Goal: Transaction & Acquisition: Purchase product/service

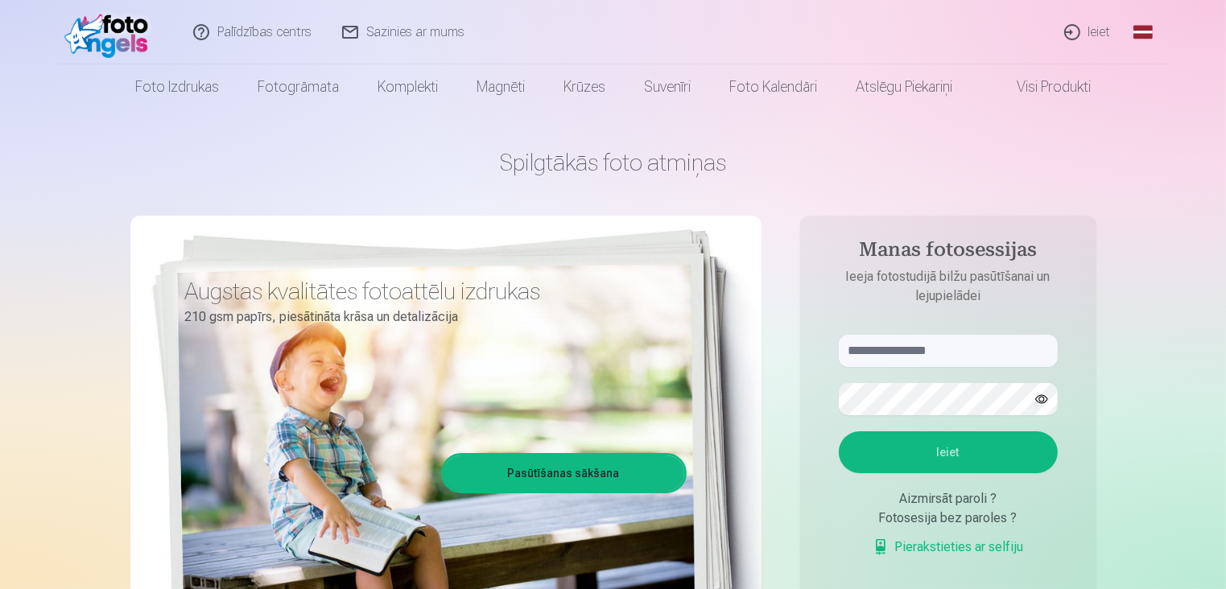
click at [1102, 31] on link "Ieiet" at bounding box center [1087, 32] width 77 height 64
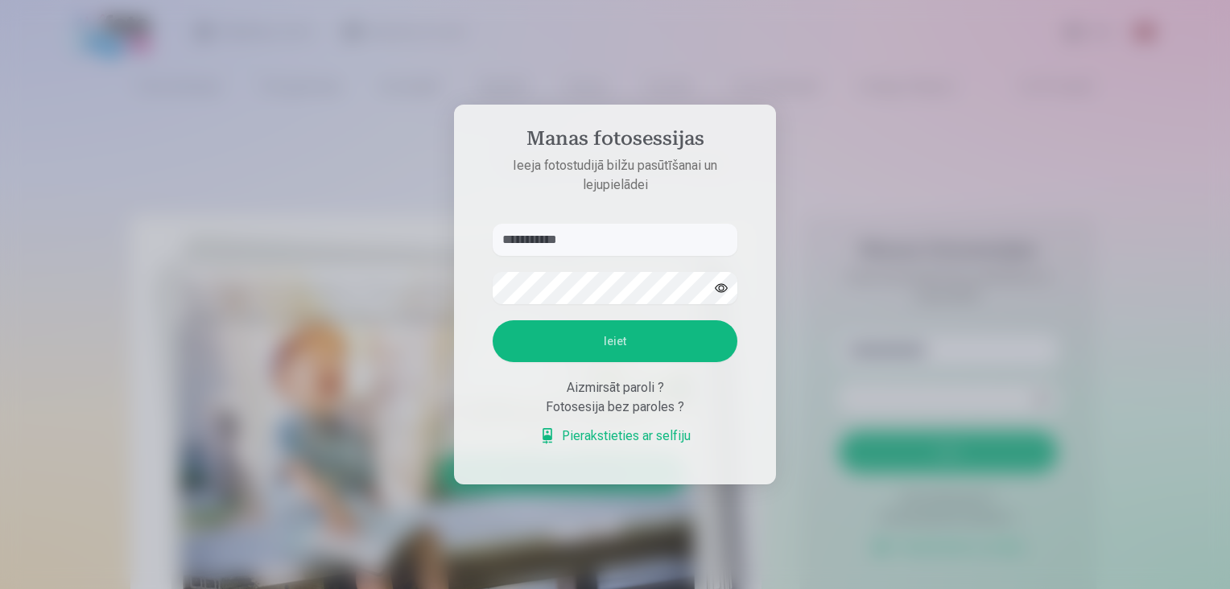
type input "**********"
click at [587, 337] on button "Ieiet" at bounding box center [615, 341] width 245 height 42
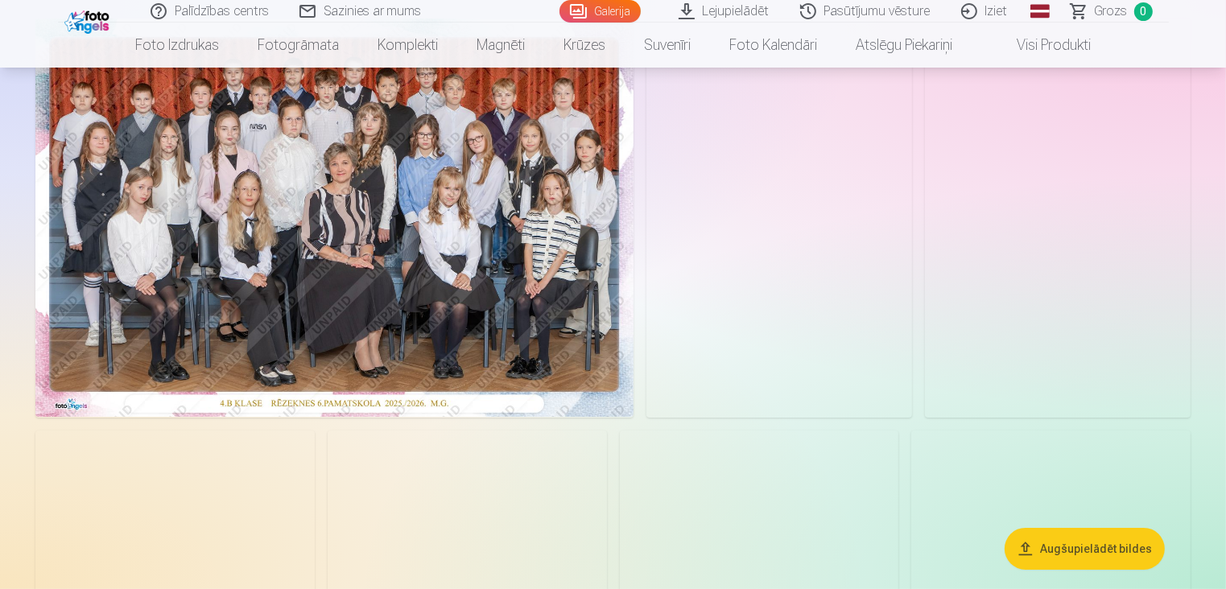
scroll to position [161, 0]
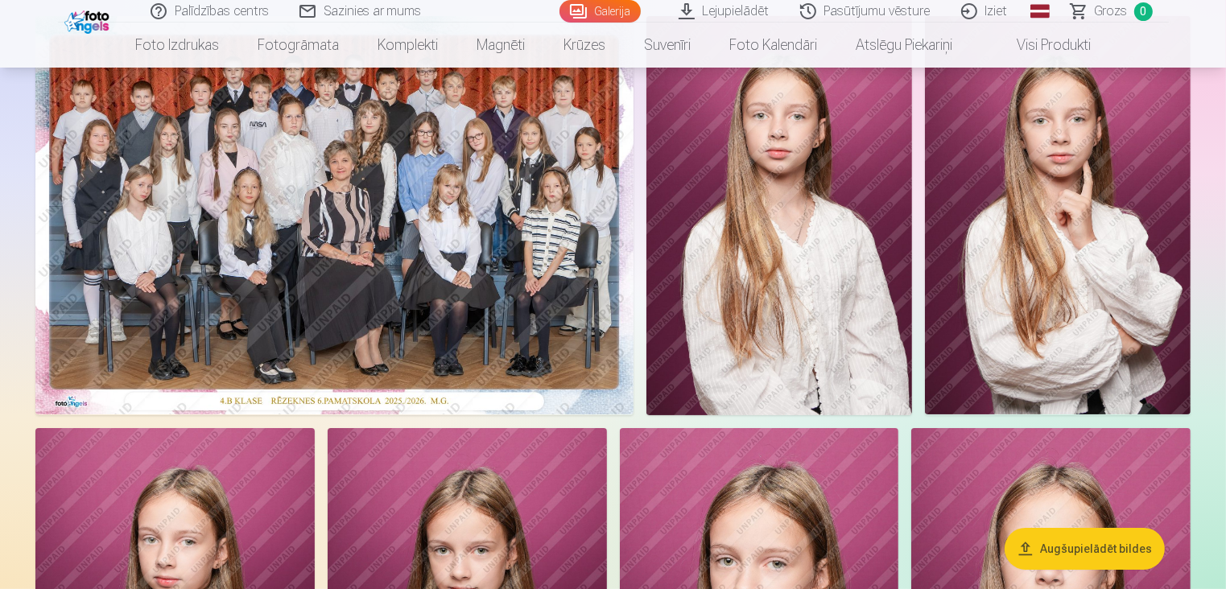
click at [373, 273] on img at bounding box center [334, 215] width 598 height 398
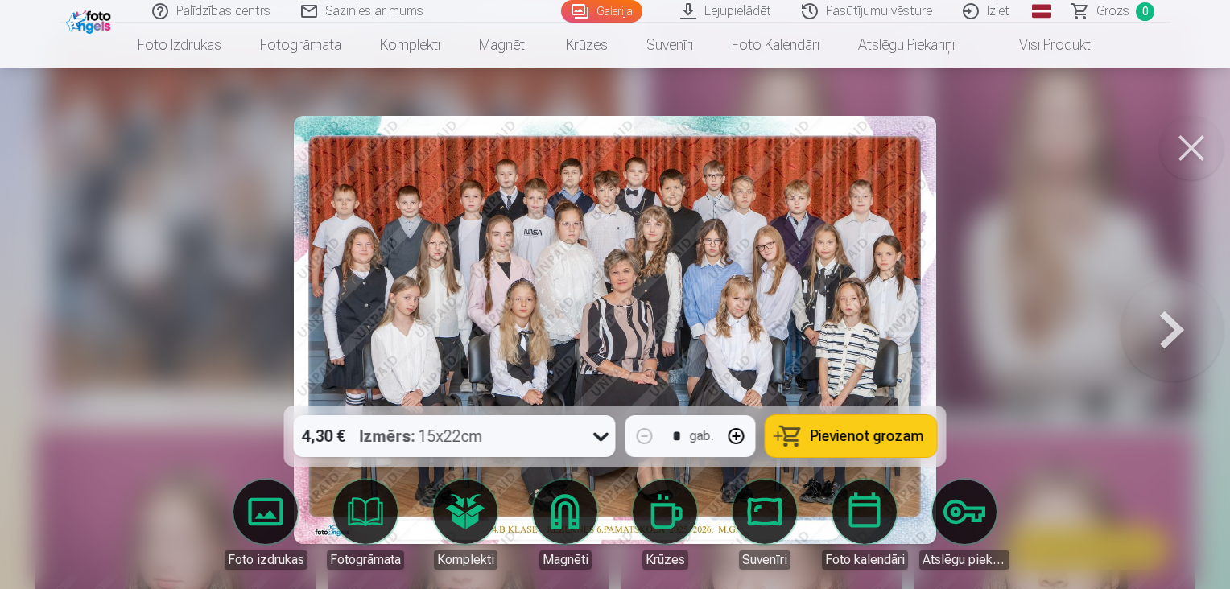
click at [398, 306] on img at bounding box center [614, 330] width 641 height 428
click at [991, 296] on div at bounding box center [615, 294] width 1230 height 589
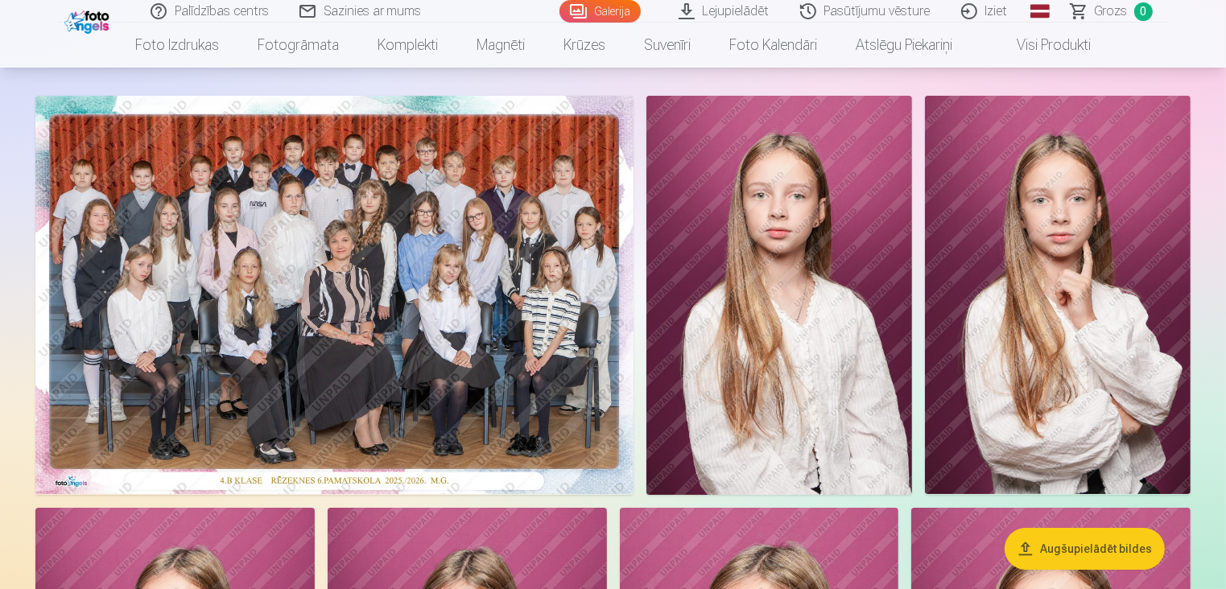
scroll to position [80, 0]
click at [373, 344] on img at bounding box center [334, 296] width 598 height 398
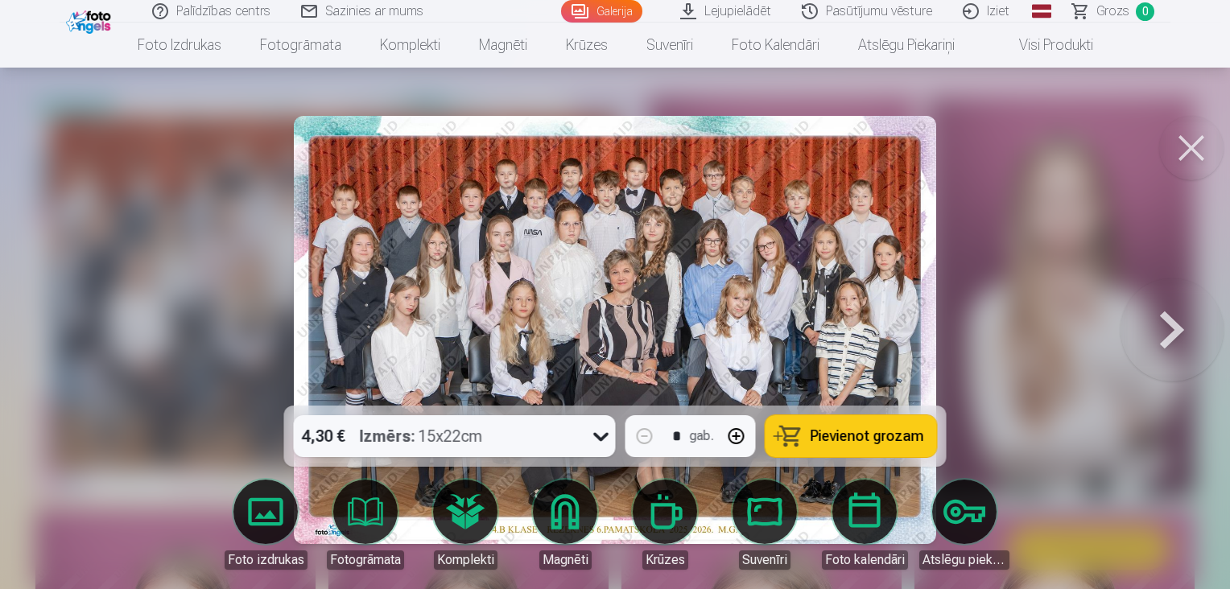
click at [1170, 324] on button at bounding box center [1171, 329] width 103 height 119
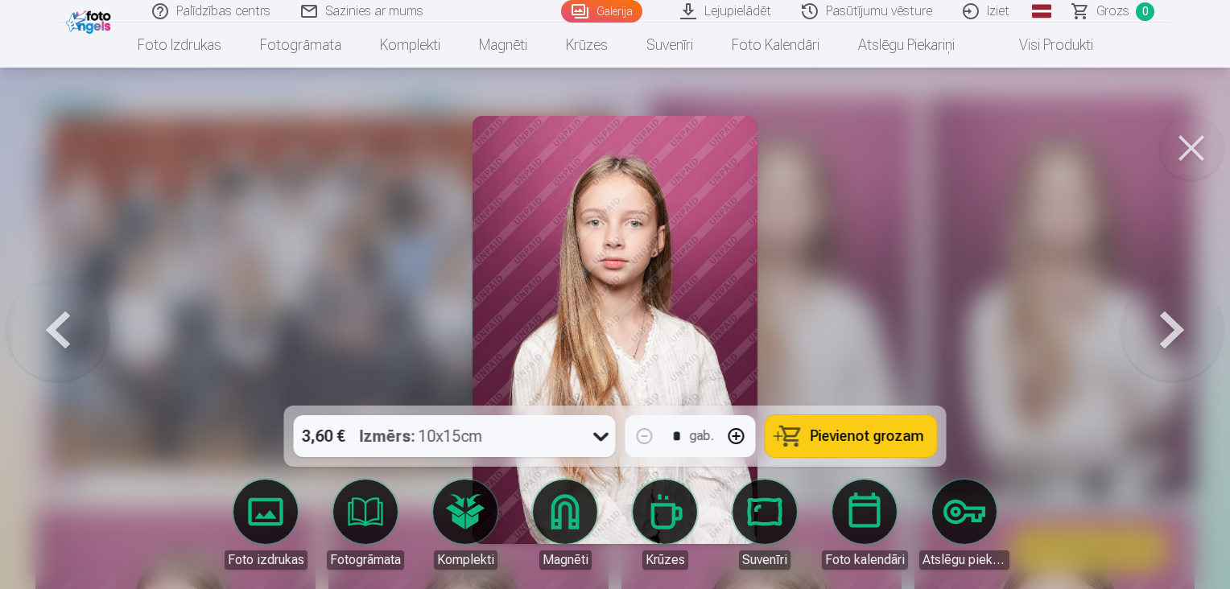
click at [1170, 331] on button at bounding box center [1171, 329] width 103 height 119
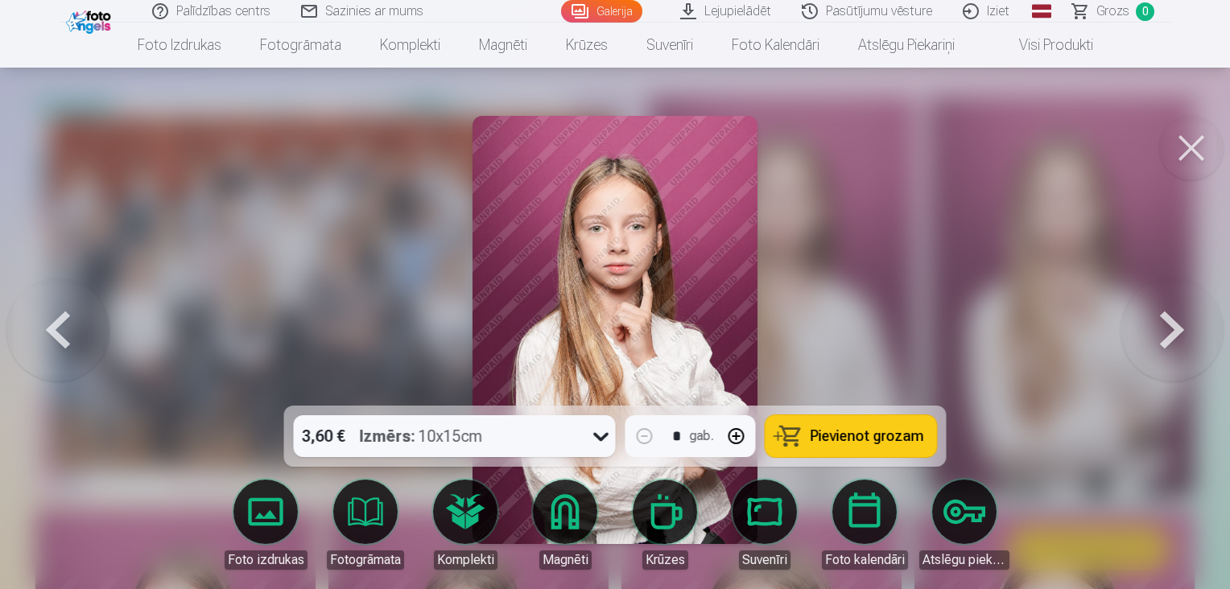
click at [1170, 331] on button at bounding box center [1171, 329] width 103 height 119
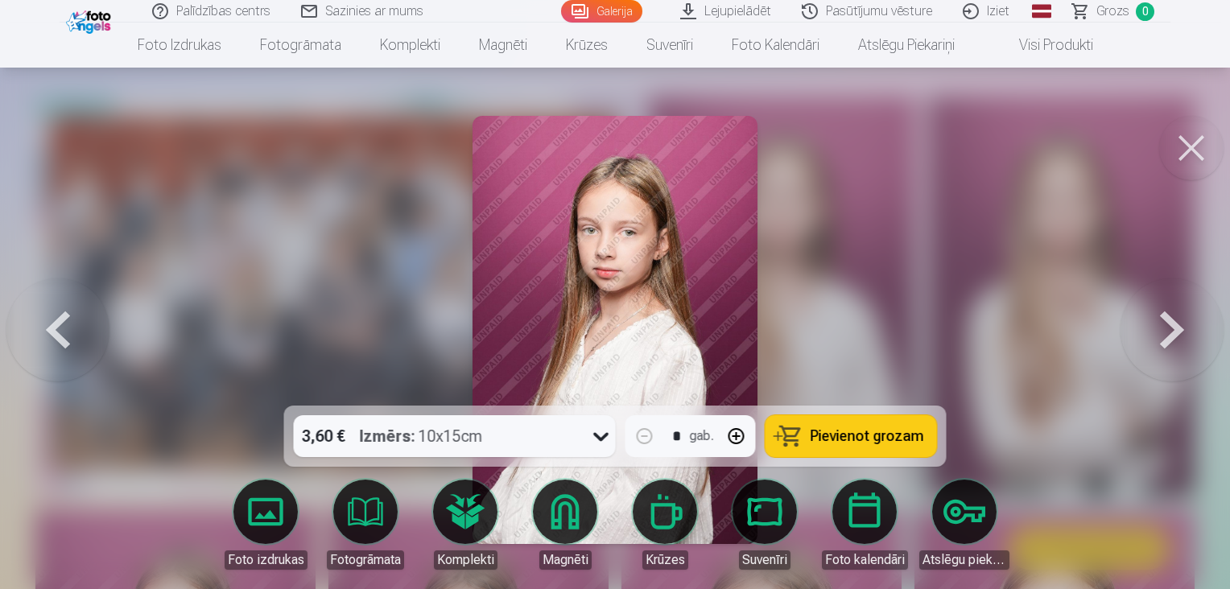
click at [1170, 331] on button at bounding box center [1171, 329] width 103 height 119
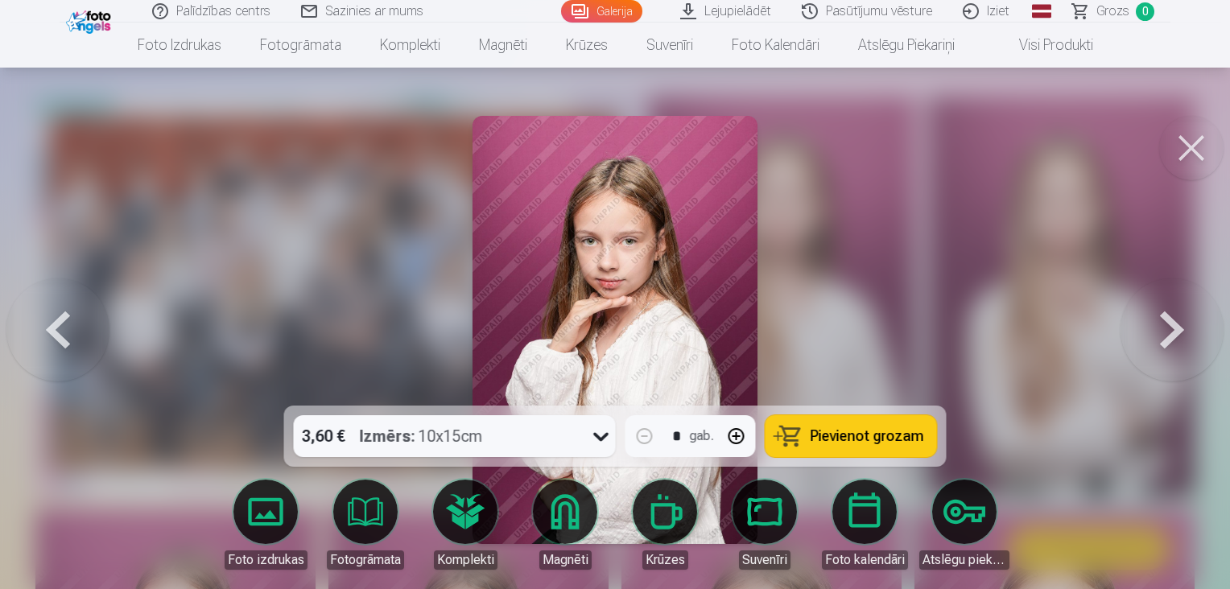
click at [1170, 331] on button at bounding box center [1171, 329] width 103 height 119
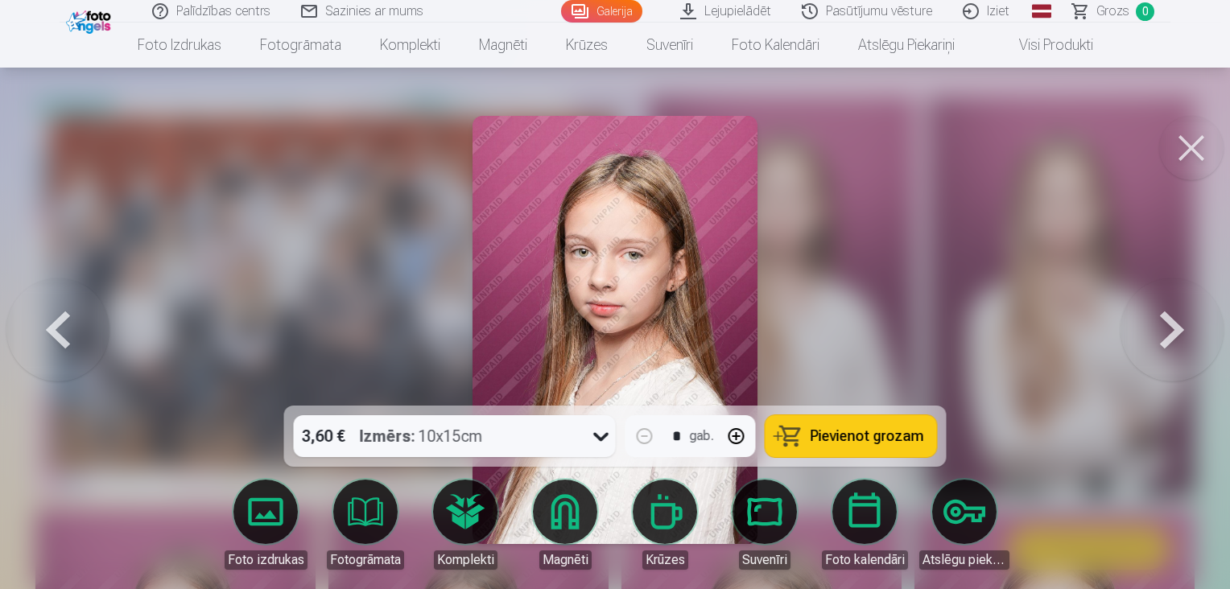
click at [1170, 331] on button at bounding box center [1171, 329] width 103 height 119
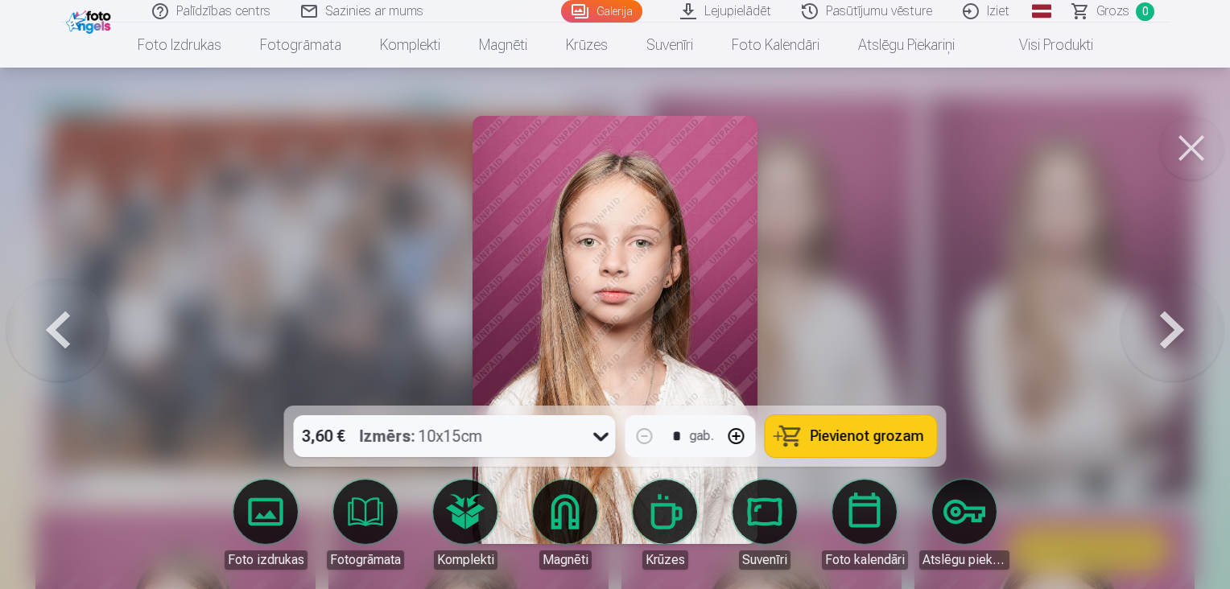
click at [1170, 331] on button at bounding box center [1171, 329] width 103 height 119
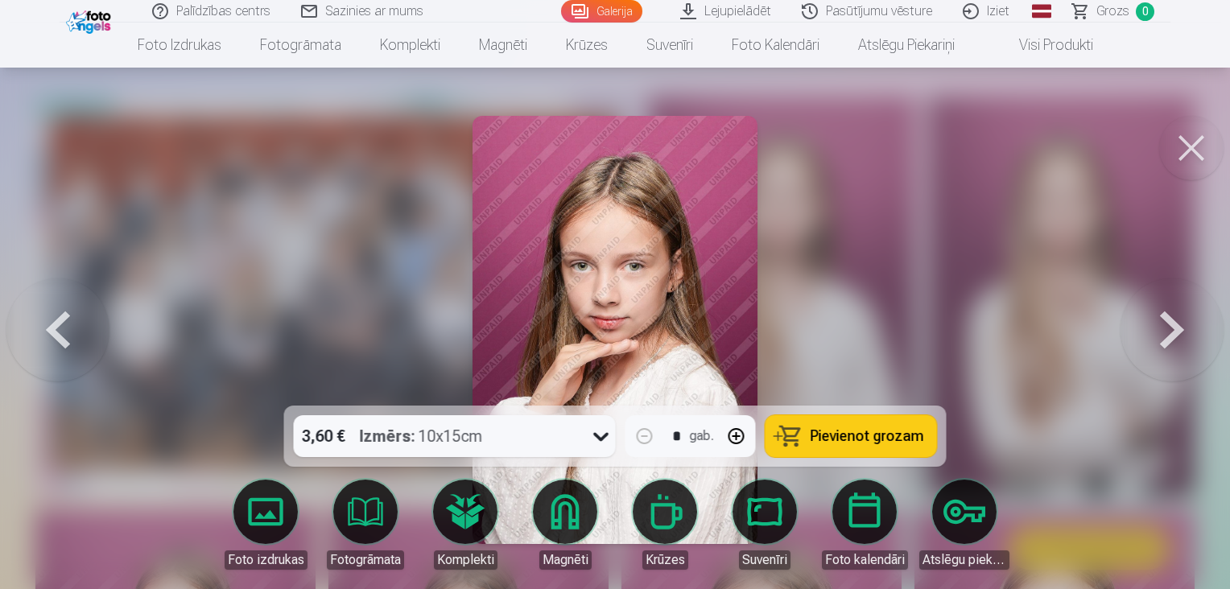
click at [1170, 331] on button at bounding box center [1171, 329] width 103 height 119
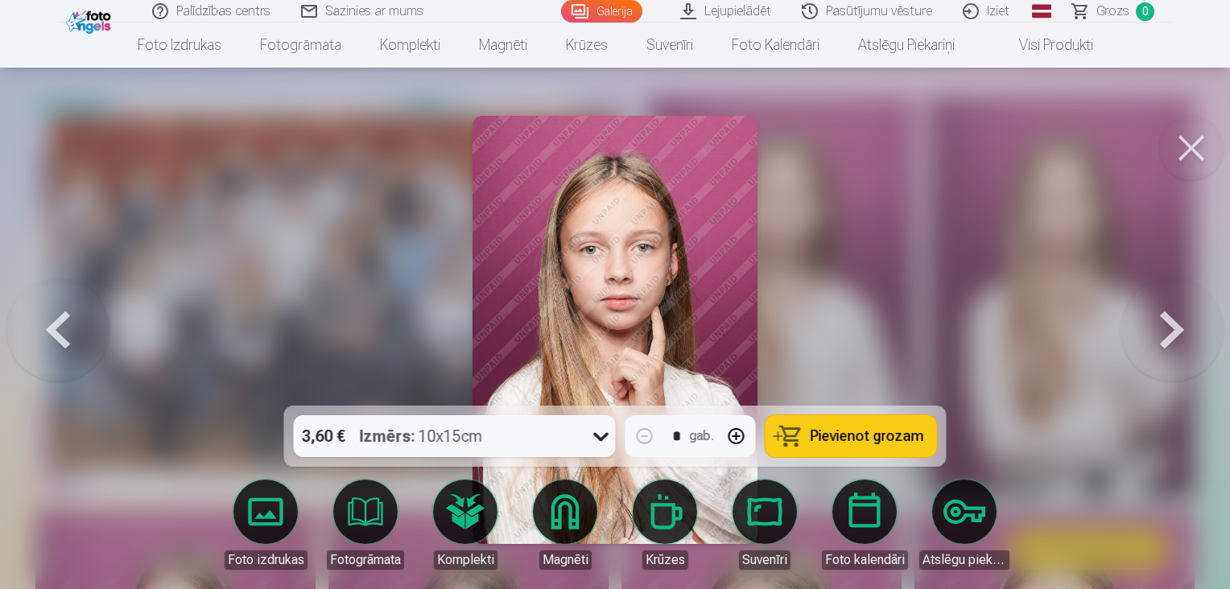
click at [1170, 331] on button at bounding box center [1171, 329] width 103 height 119
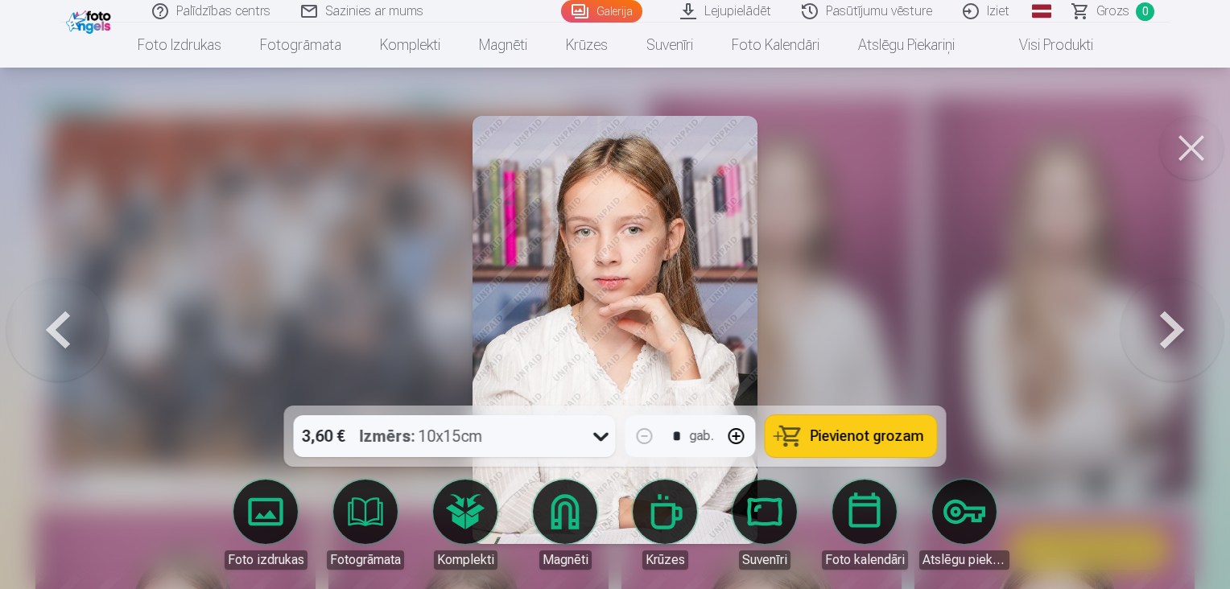
click at [1170, 331] on button at bounding box center [1171, 329] width 103 height 119
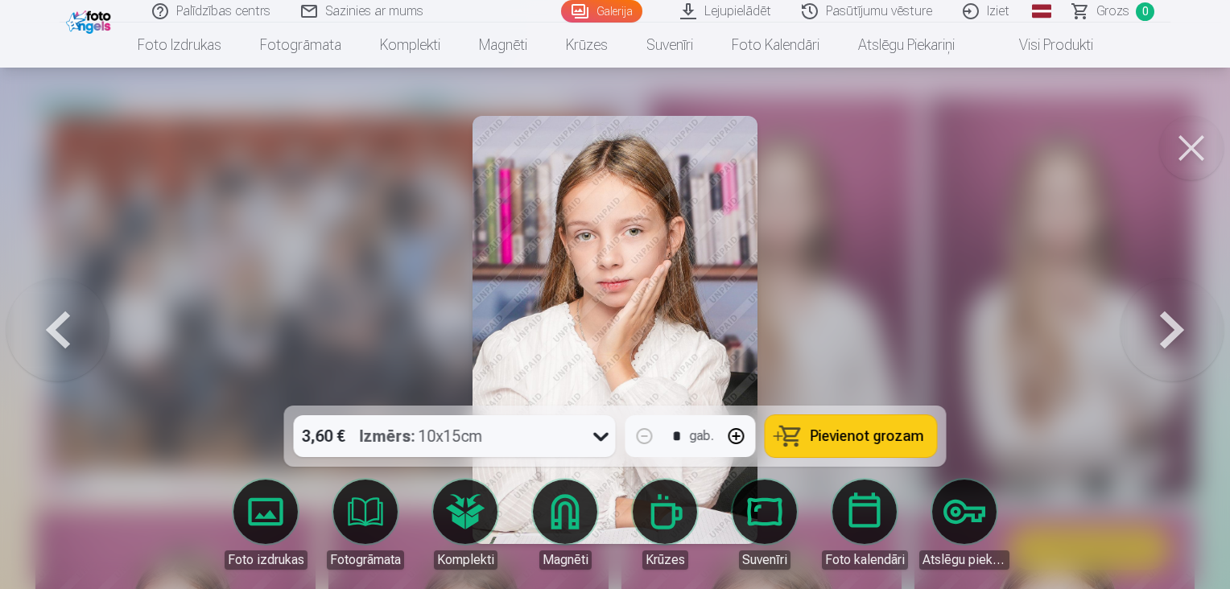
click at [1170, 331] on button at bounding box center [1171, 329] width 103 height 119
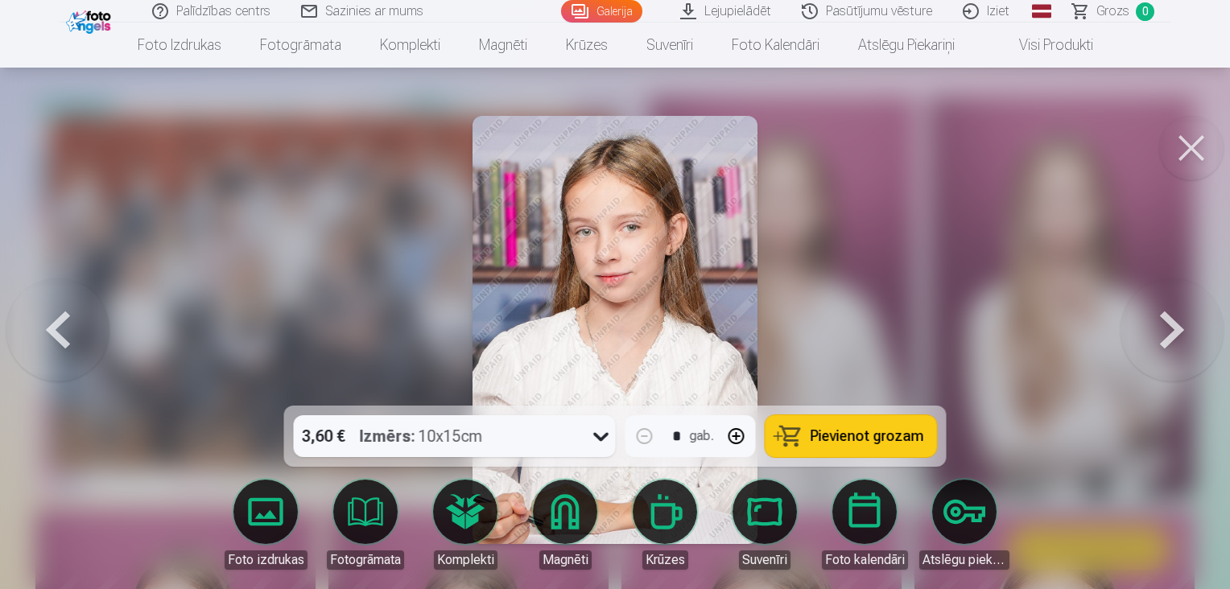
click at [1170, 331] on button at bounding box center [1171, 329] width 103 height 119
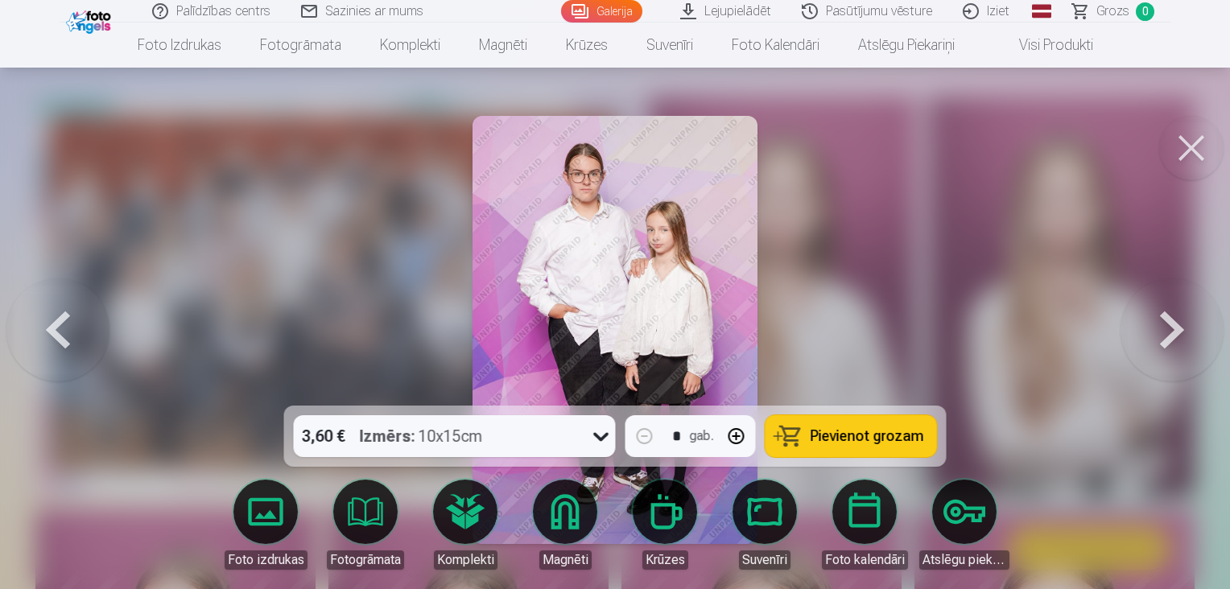
click at [1170, 331] on button at bounding box center [1171, 329] width 103 height 119
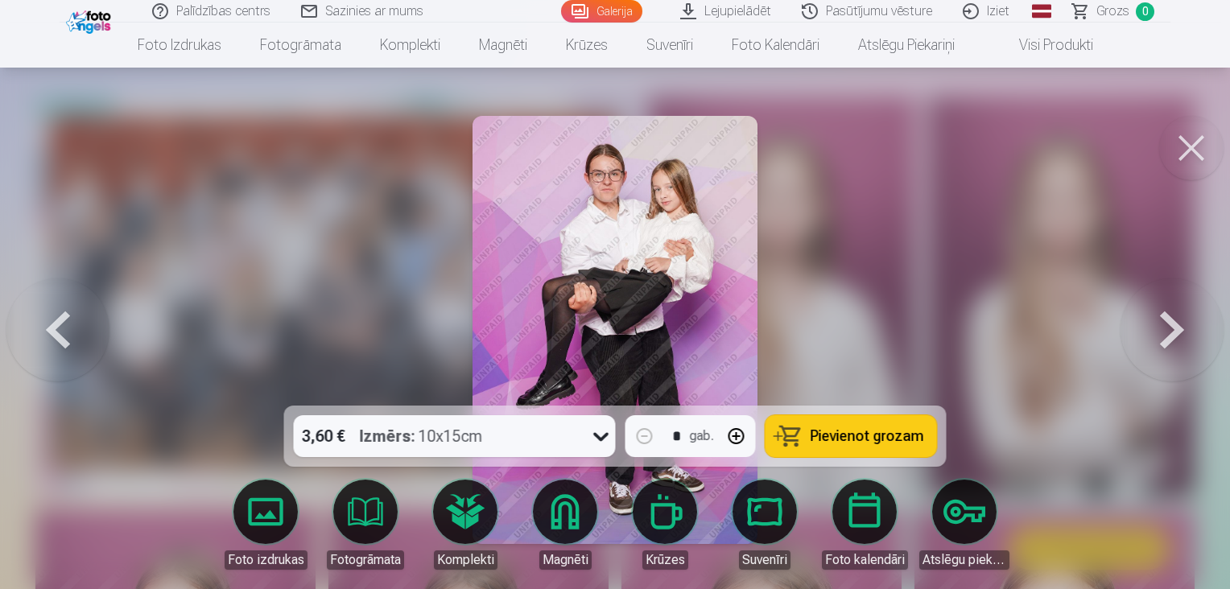
click at [1170, 331] on button at bounding box center [1171, 329] width 103 height 119
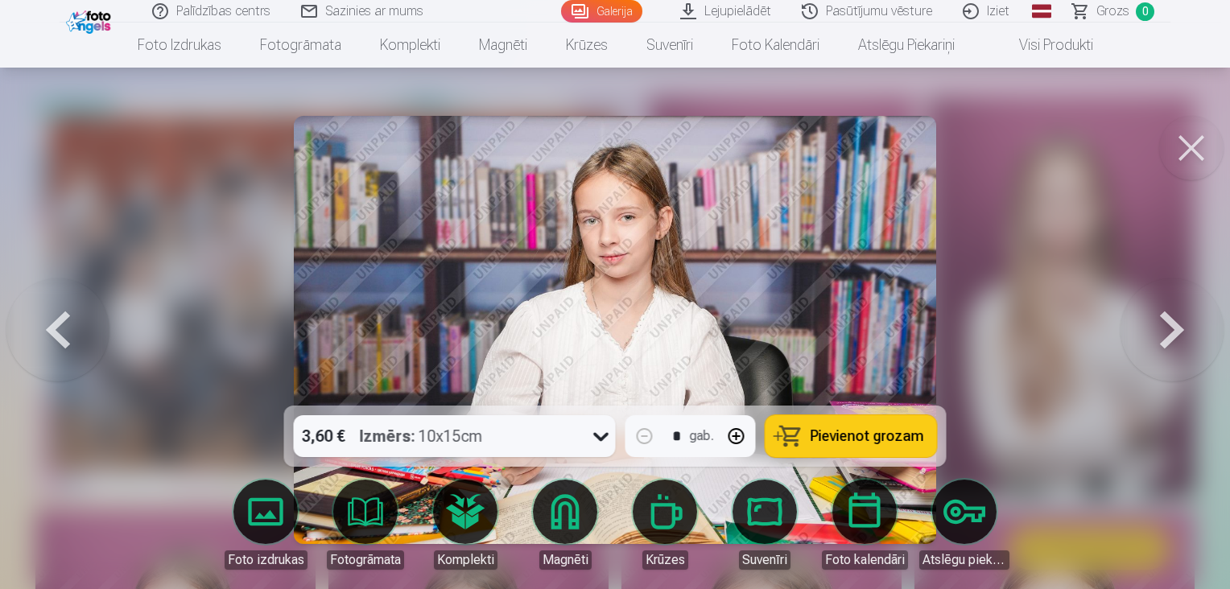
click at [1170, 331] on button at bounding box center [1171, 329] width 103 height 119
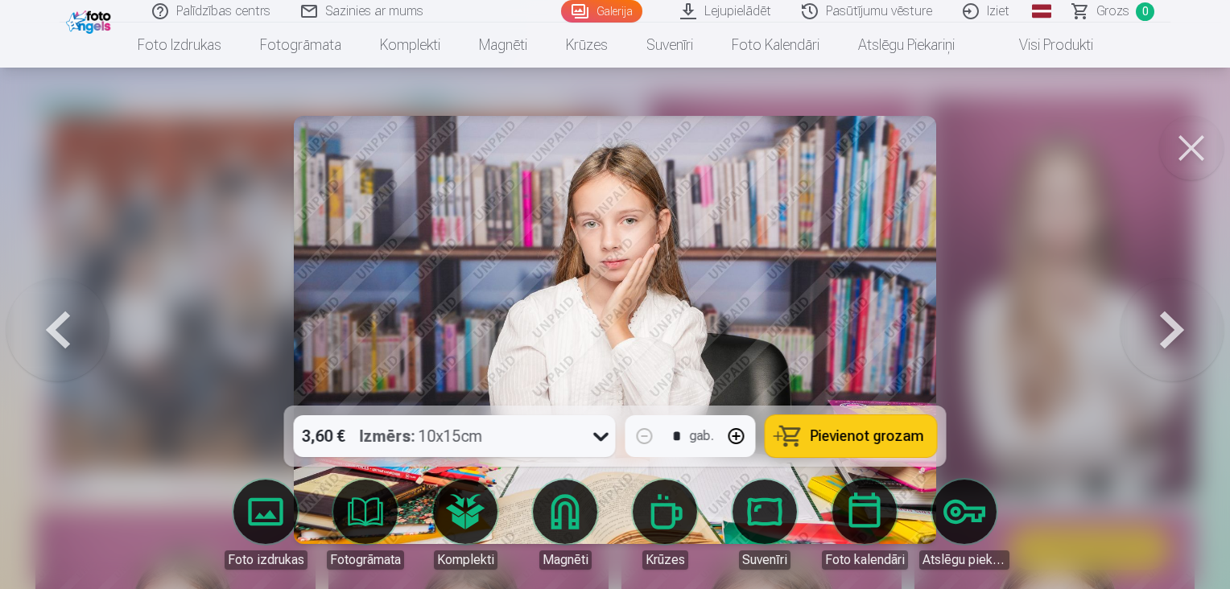
click at [1170, 331] on button at bounding box center [1171, 329] width 103 height 119
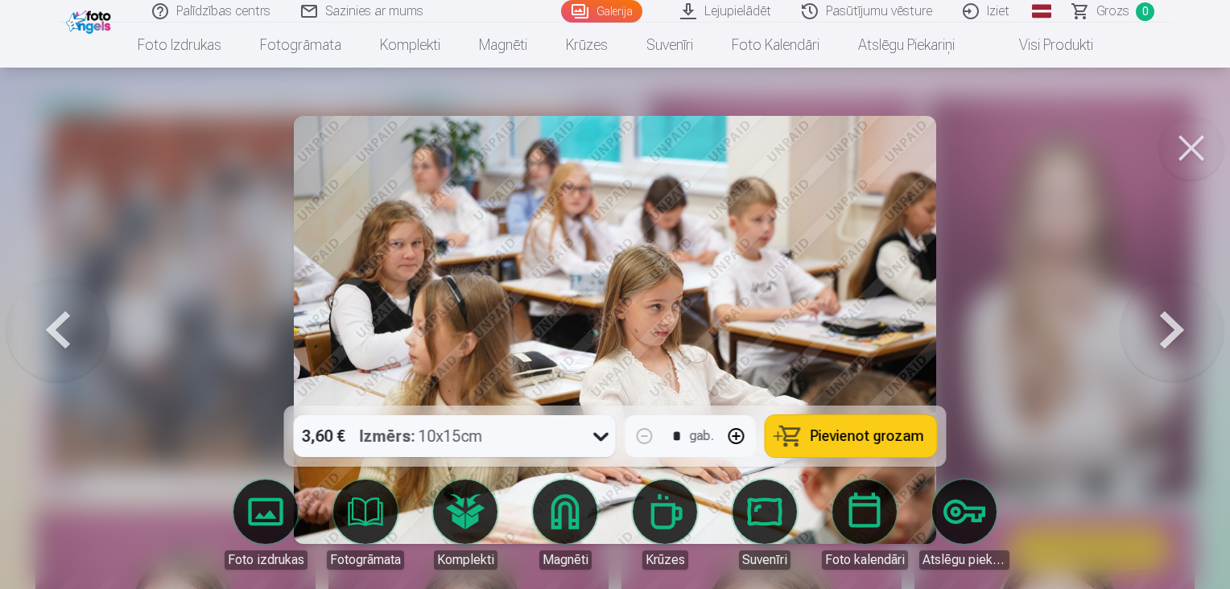
click at [1170, 331] on button at bounding box center [1171, 329] width 103 height 119
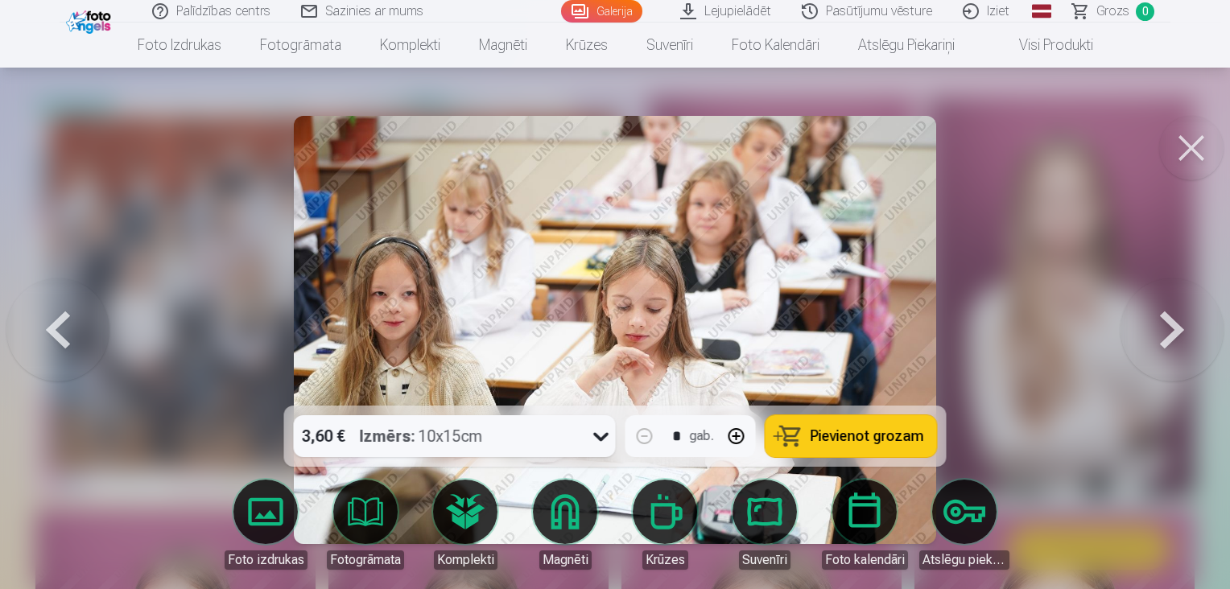
click at [1175, 341] on button at bounding box center [1171, 329] width 103 height 119
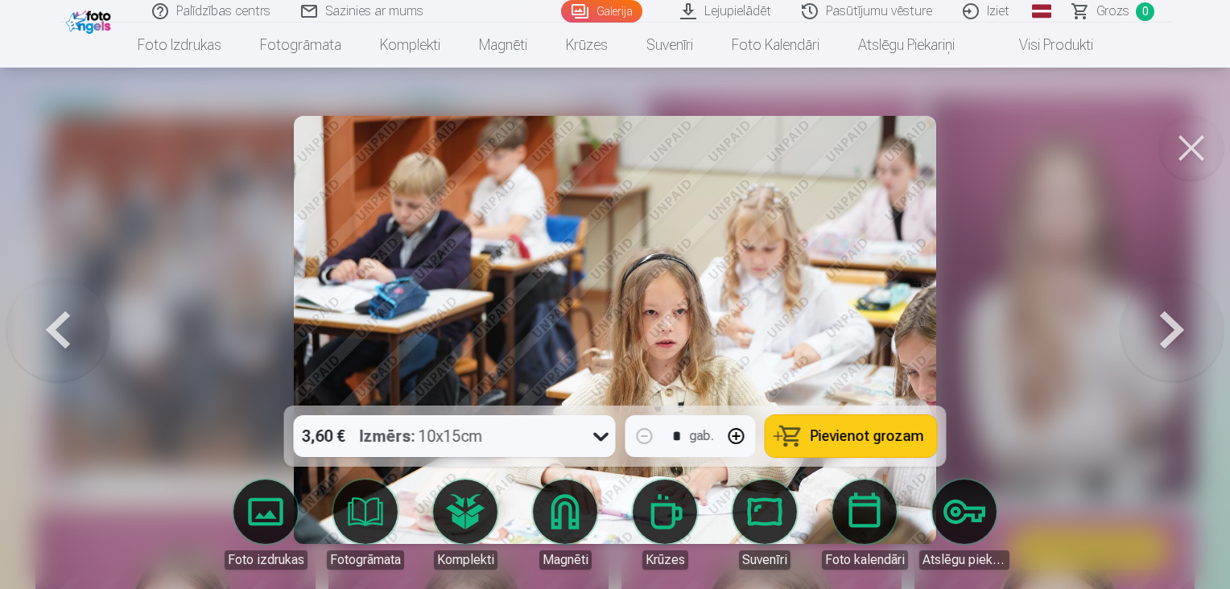
click at [1175, 341] on button at bounding box center [1171, 329] width 103 height 119
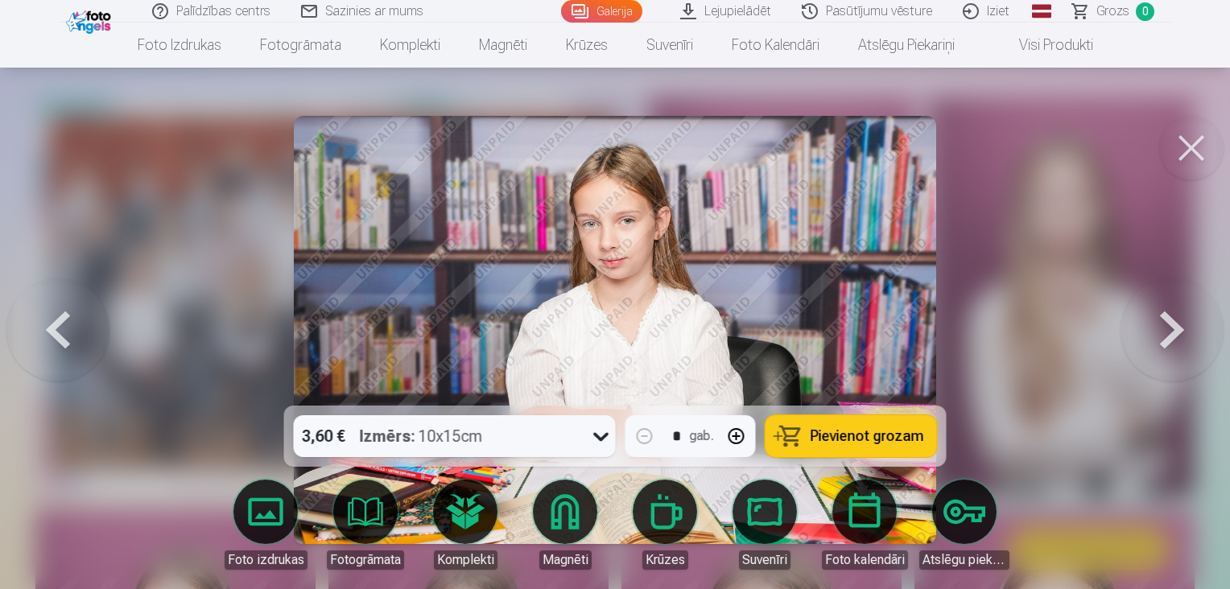
click at [1175, 341] on button at bounding box center [1171, 329] width 103 height 119
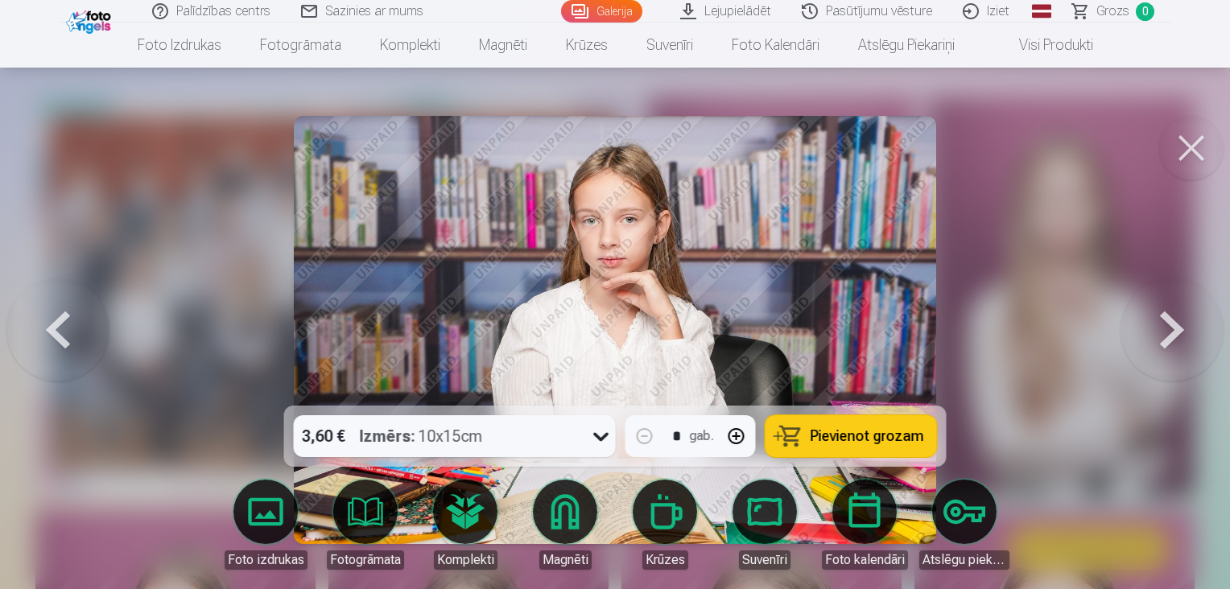
click at [1175, 341] on button at bounding box center [1171, 329] width 103 height 119
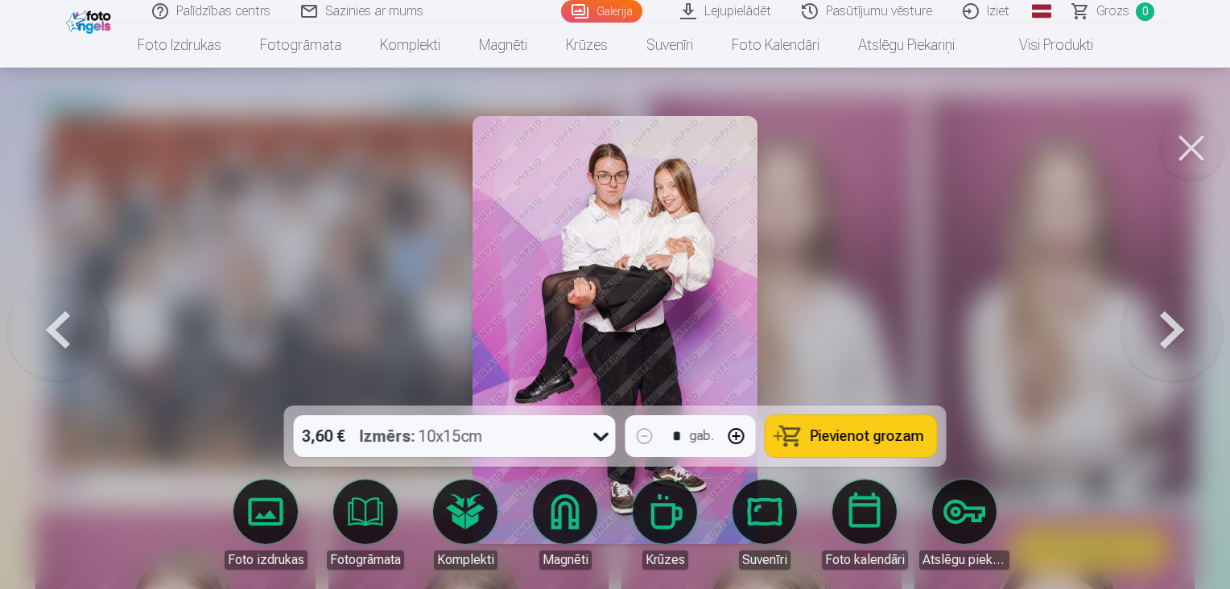
click at [1175, 341] on button at bounding box center [1171, 329] width 103 height 119
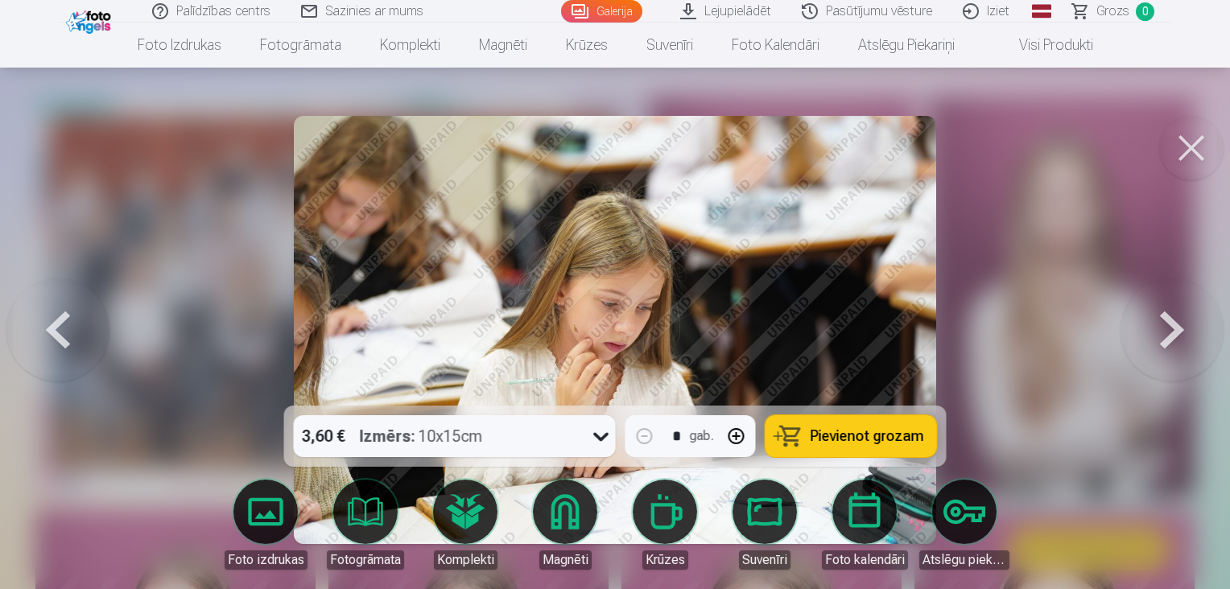
click at [1175, 341] on button at bounding box center [1171, 329] width 103 height 119
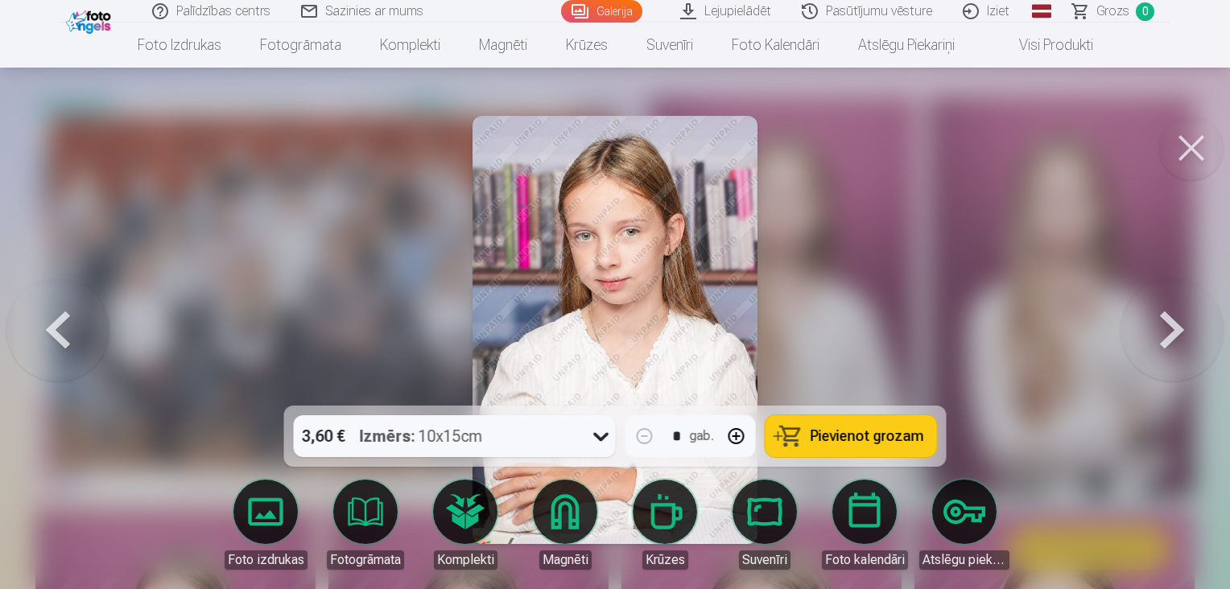
click at [1175, 341] on button at bounding box center [1171, 329] width 103 height 119
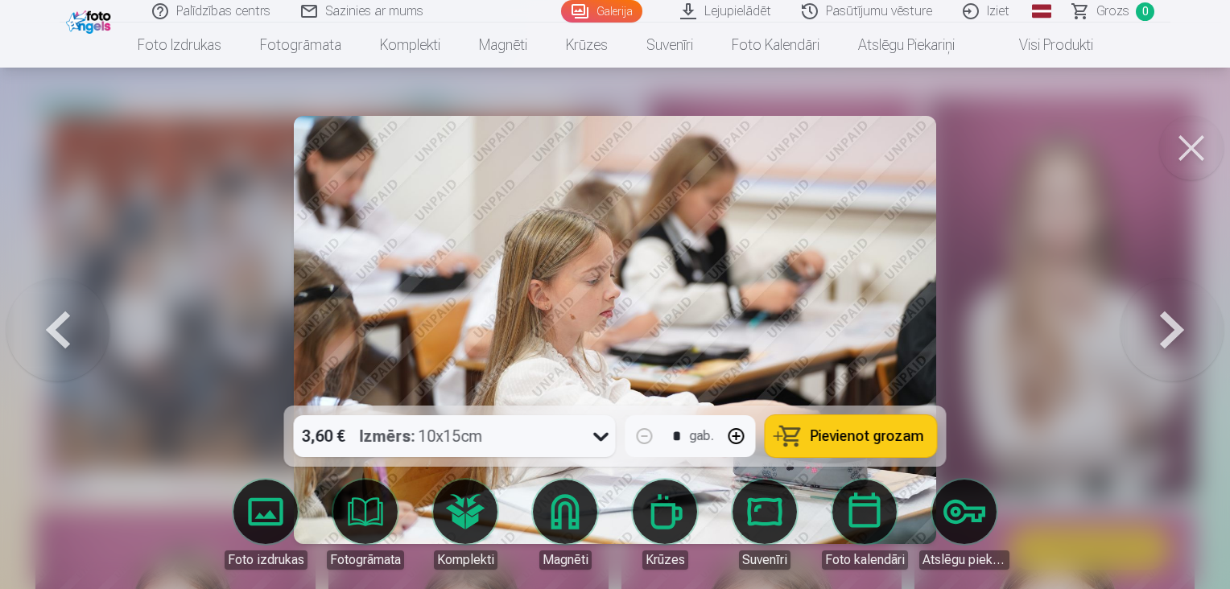
click at [1175, 341] on button at bounding box center [1171, 329] width 103 height 119
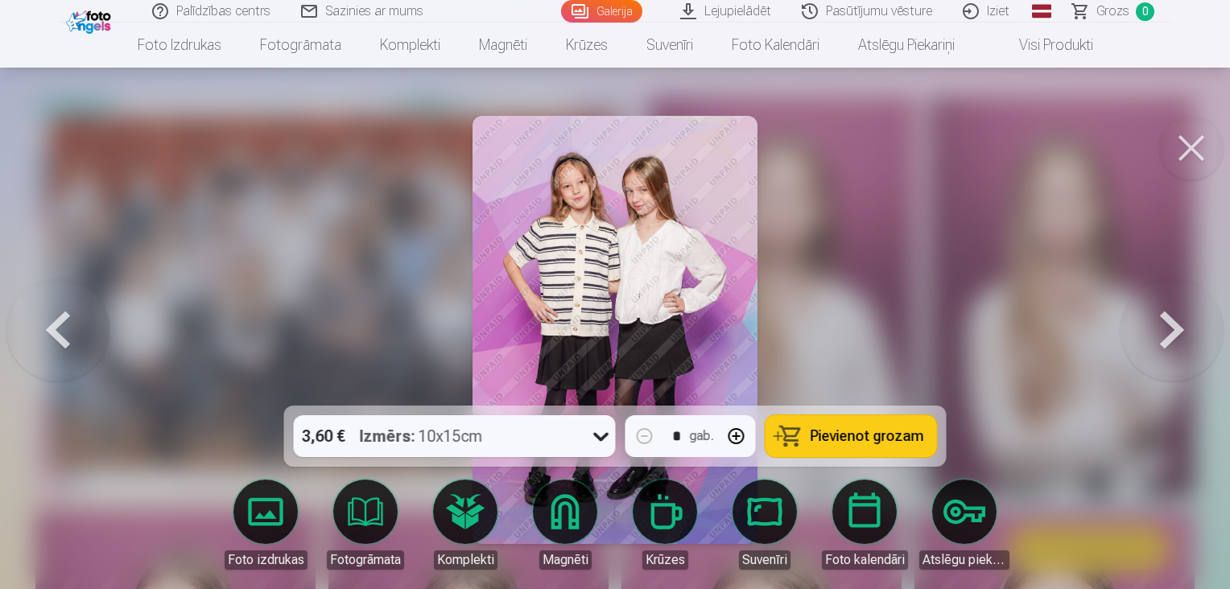
click at [842, 450] on button "Pievienot grozam" at bounding box center [850, 436] width 171 height 42
click at [1170, 321] on button at bounding box center [1171, 329] width 103 height 119
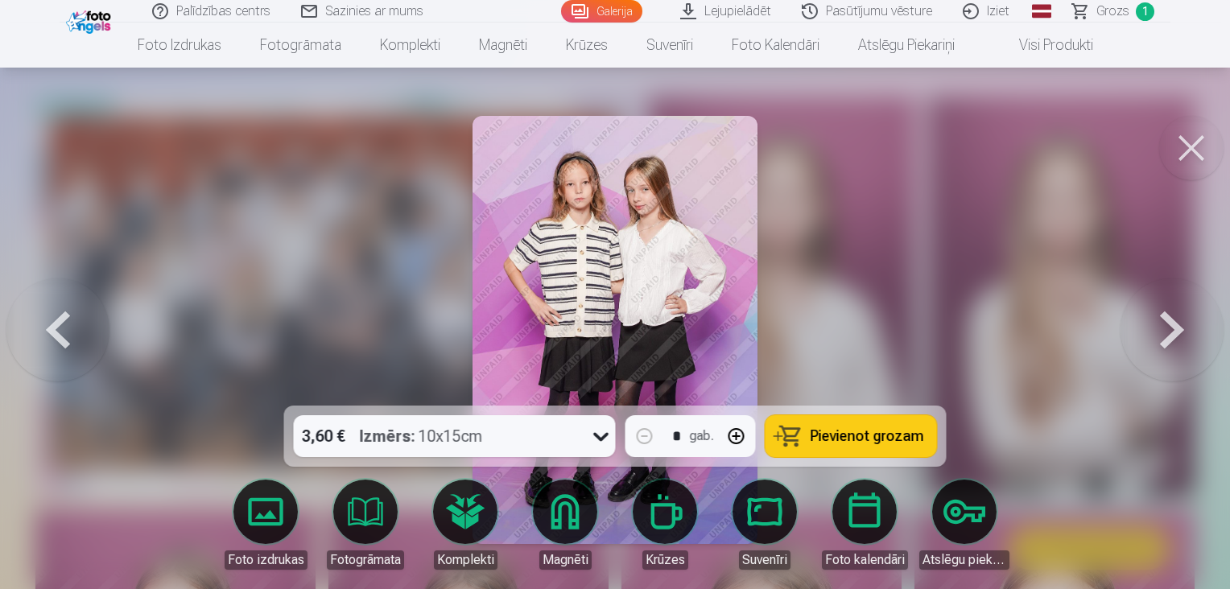
click at [61, 338] on button at bounding box center [57, 329] width 103 height 119
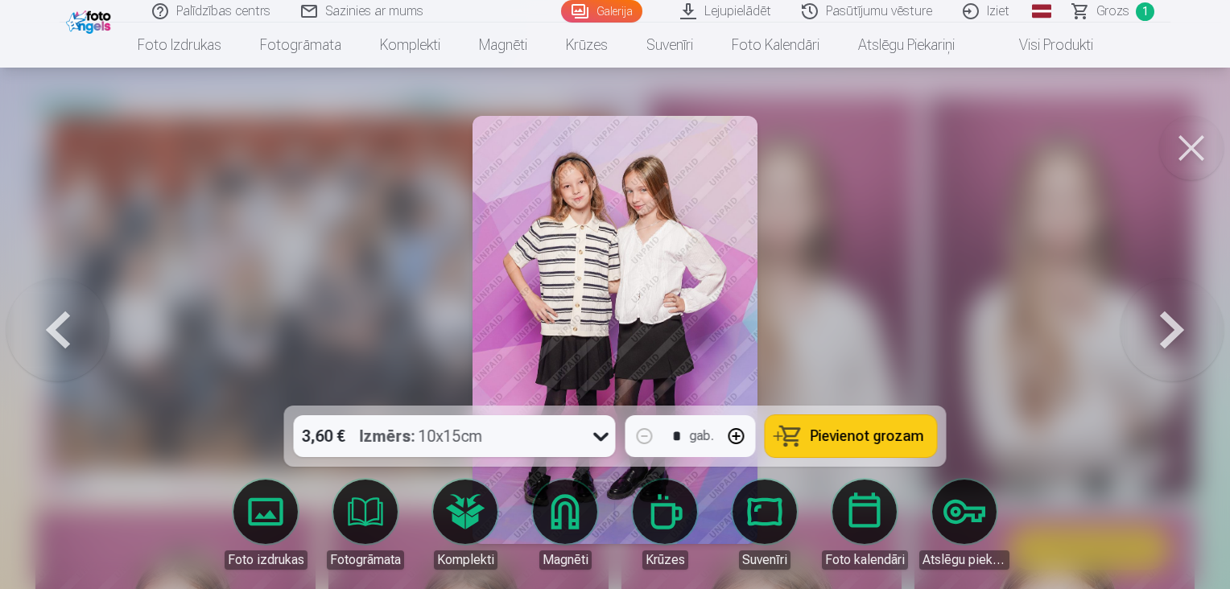
click at [1148, 332] on button at bounding box center [1171, 329] width 103 height 119
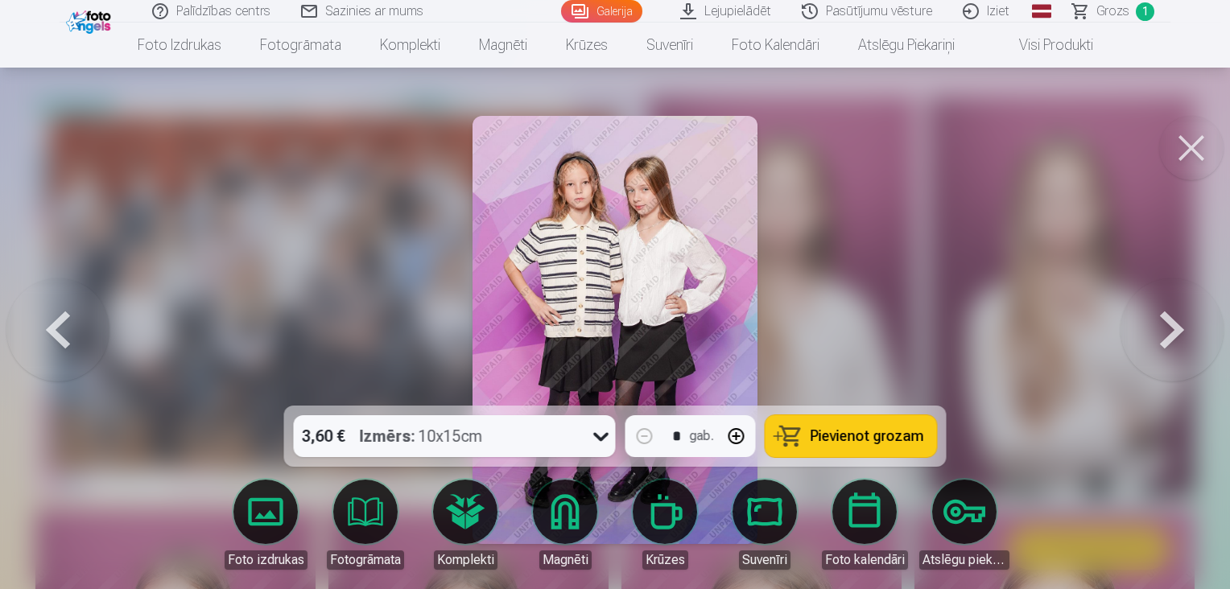
click at [1148, 332] on button at bounding box center [1171, 329] width 103 height 119
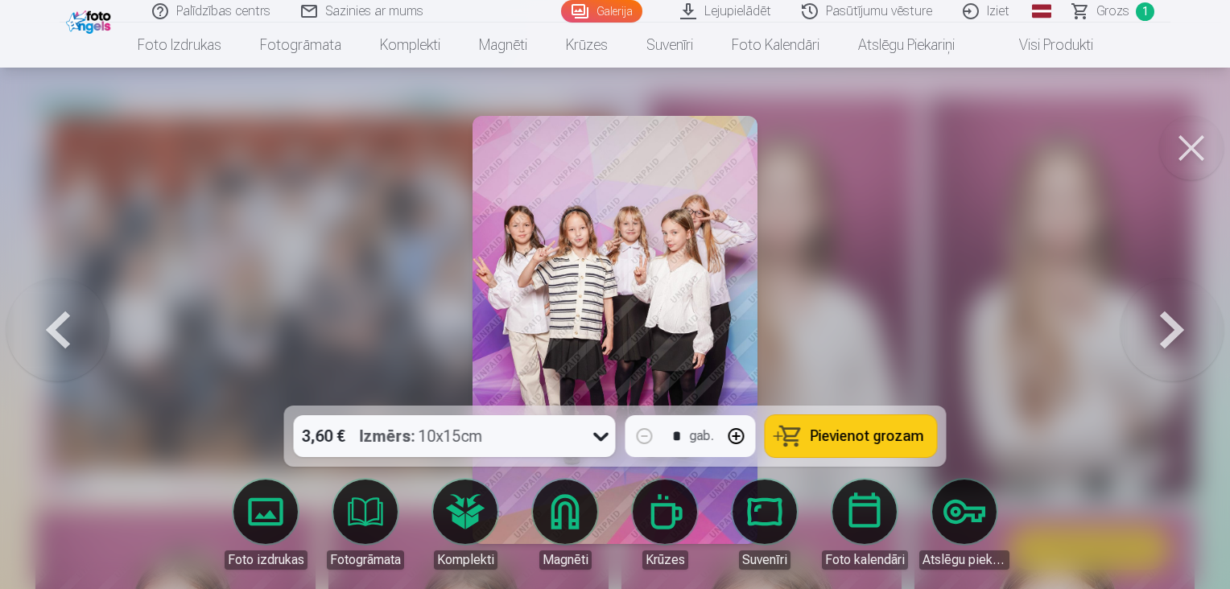
click at [1148, 332] on button at bounding box center [1171, 329] width 103 height 119
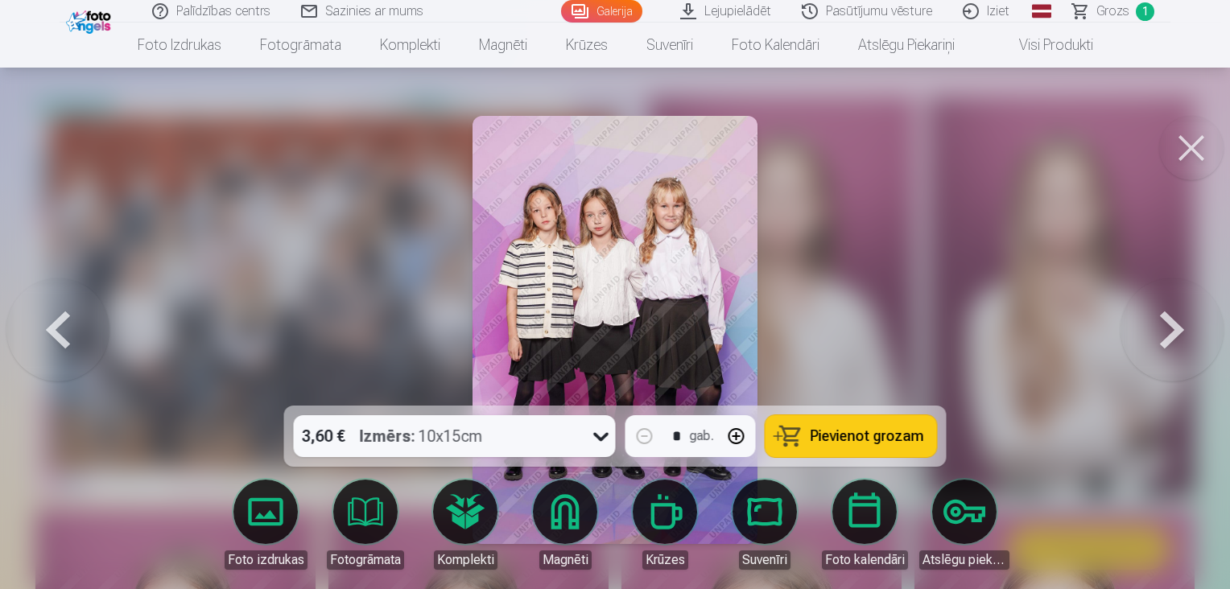
click at [58, 321] on button at bounding box center [57, 329] width 103 height 119
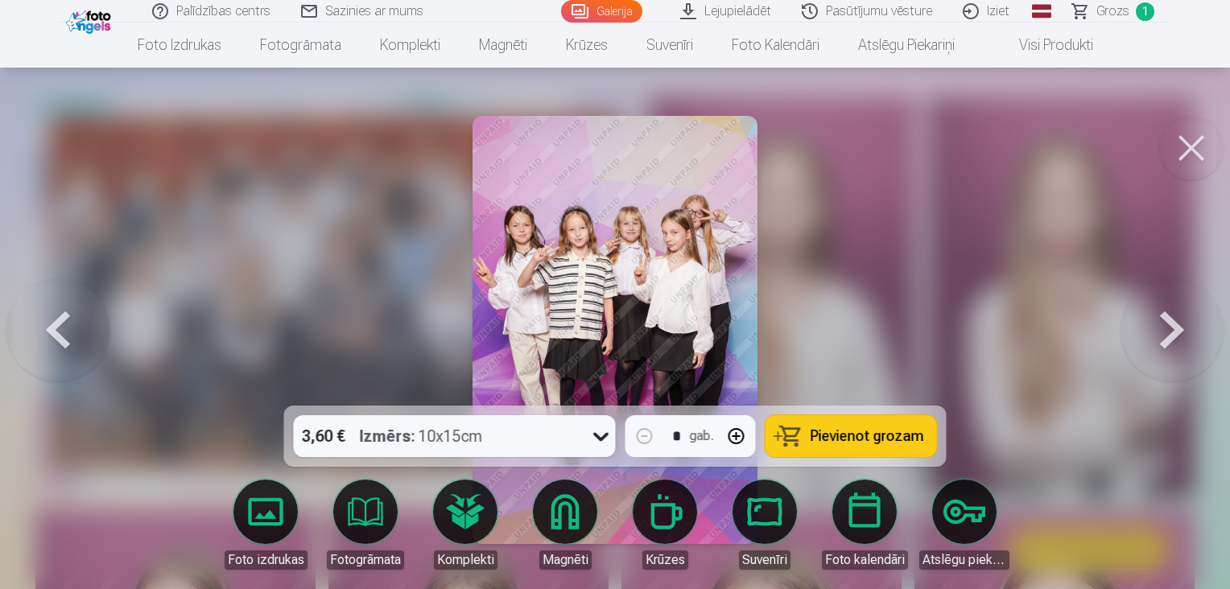
click at [826, 431] on span "Pievienot grozam" at bounding box center [866, 436] width 113 height 14
click at [1191, 334] on button at bounding box center [1171, 329] width 103 height 119
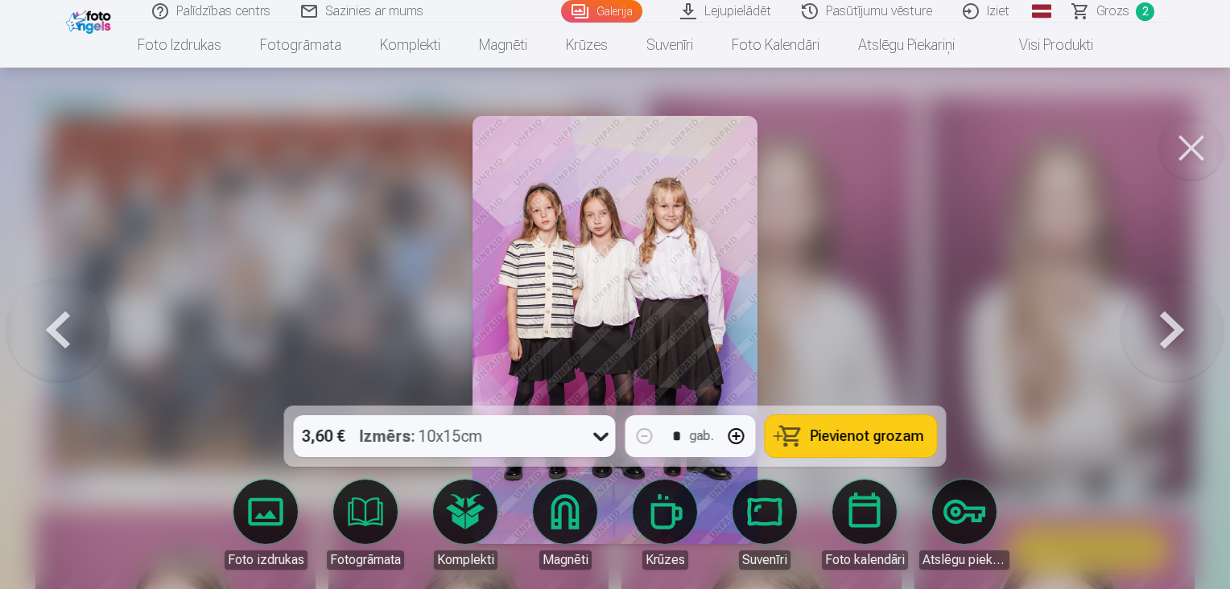
click at [880, 447] on button "Pievienot grozam" at bounding box center [850, 436] width 171 height 42
click at [1153, 309] on button at bounding box center [1171, 329] width 103 height 119
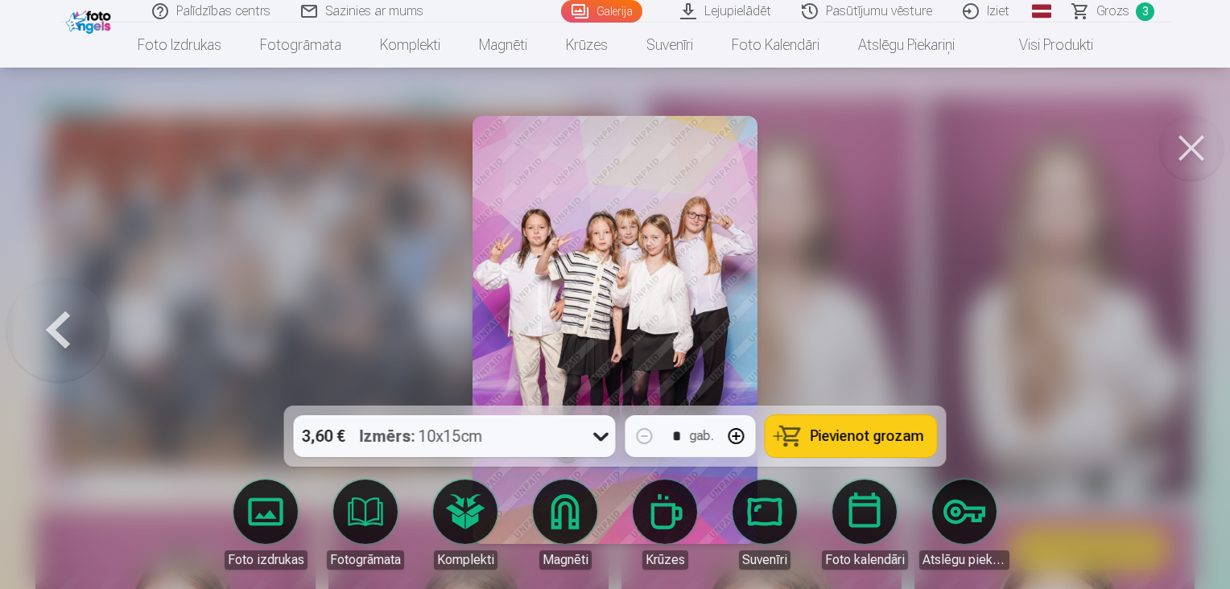
click at [820, 433] on span "Pievienot grozam" at bounding box center [866, 436] width 113 height 14
click at [1127, 330] on div at bounding box center [615, 294] width 1230 height 589
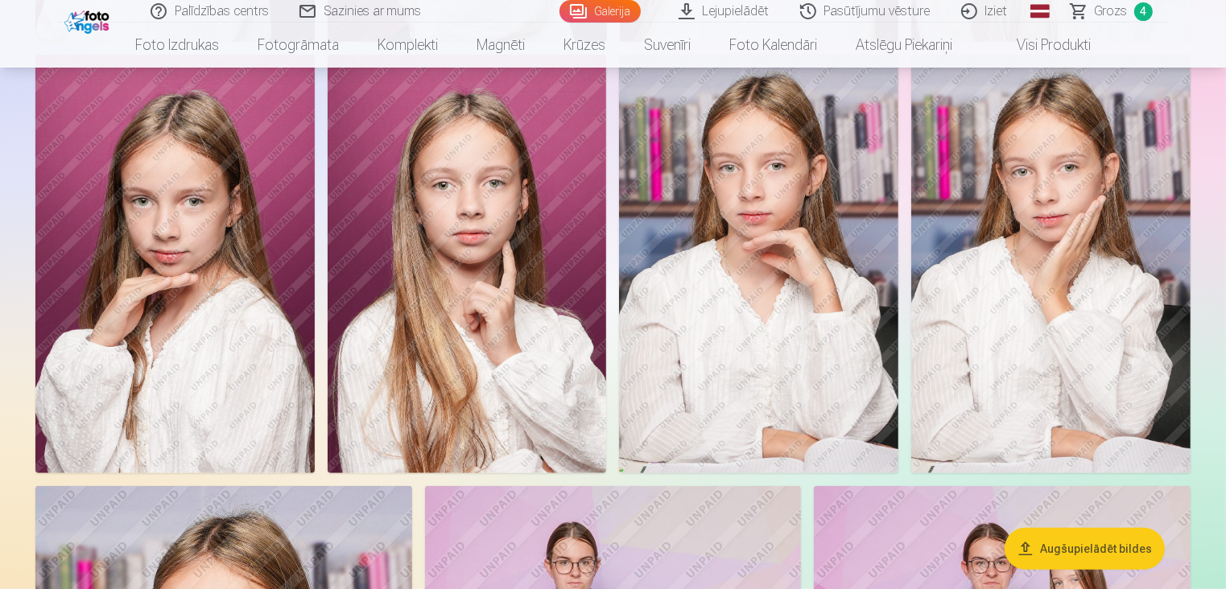
click at [150, 299] on img at bounding box center [174, 264] width 279 height 418
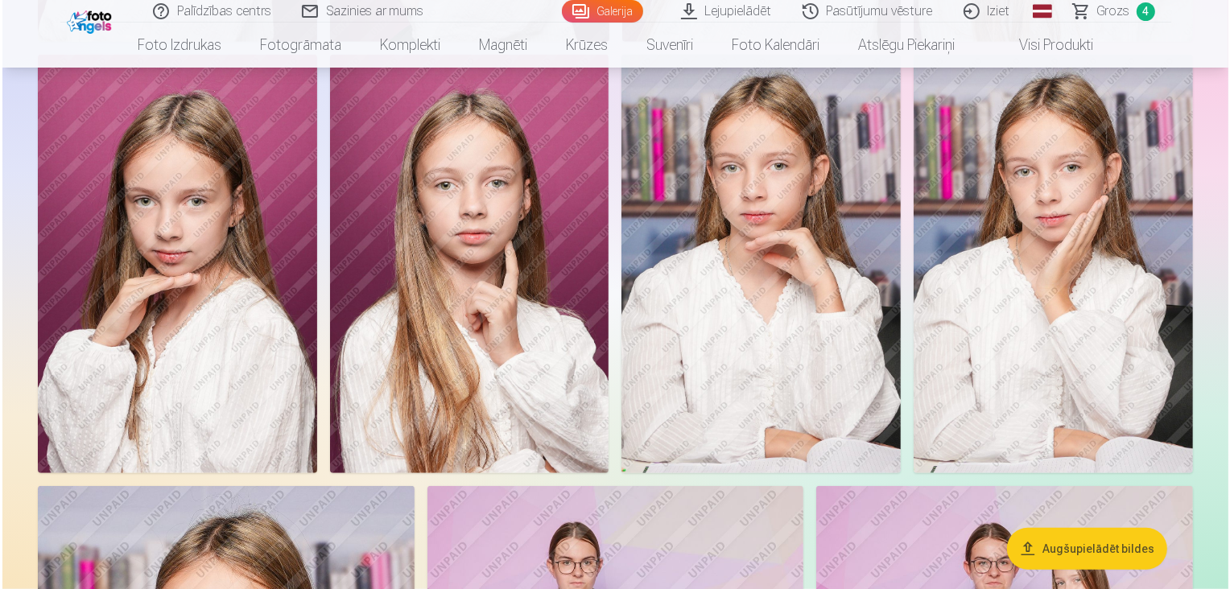
scroll to position [966, 0]
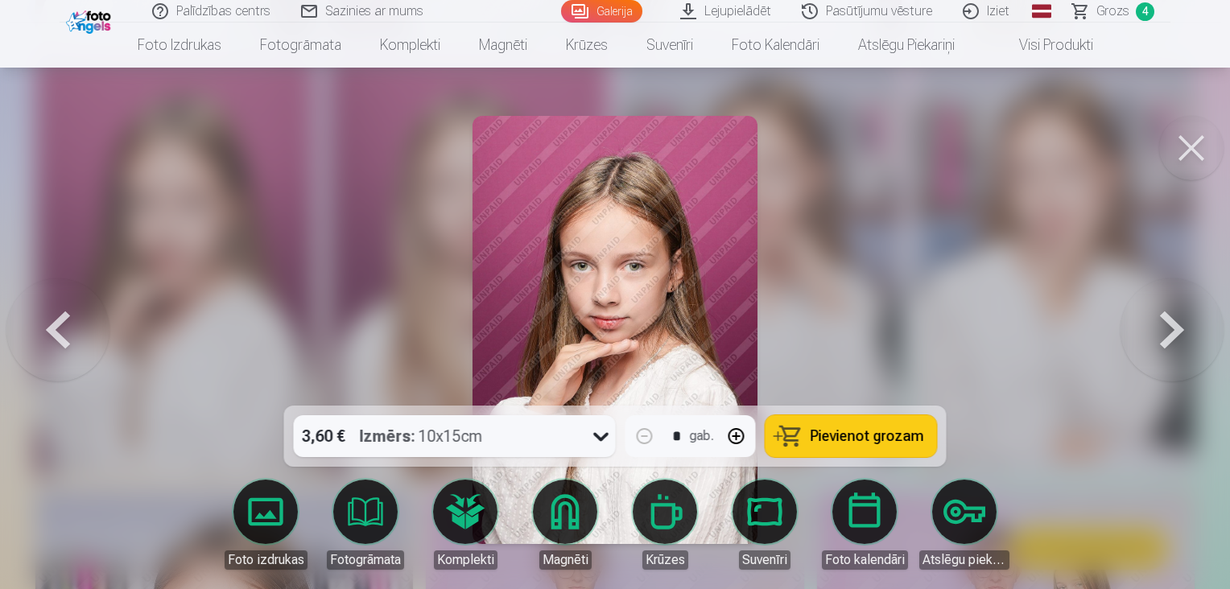
click at [865, 443] on span "Pievienot grozam" at bounding box center [866, 436] width 113 height 14
click at [1195, 160] on button at bounding box center [1191, 148] width 64 height 64
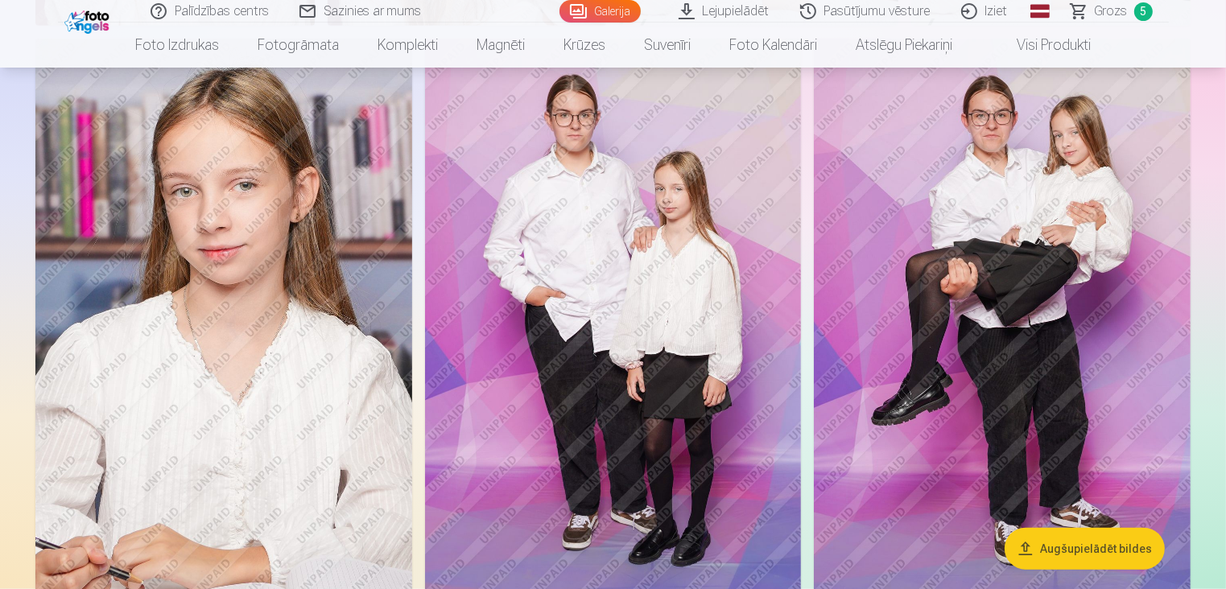
scroll to position [1368, 0]
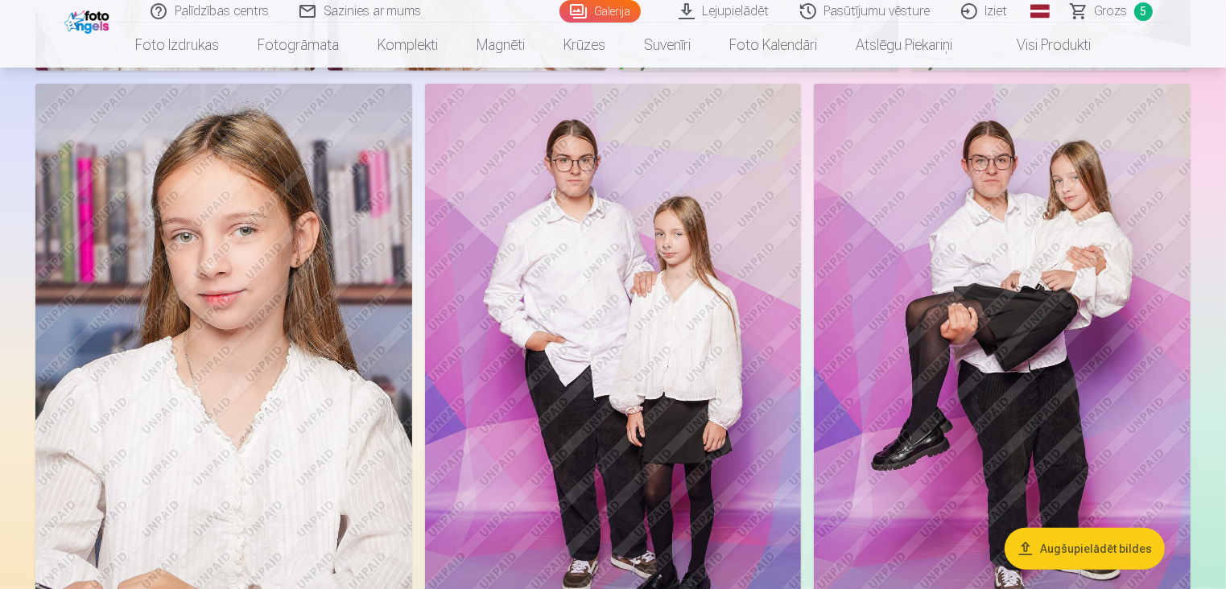
click at [666, 323] on img at bounding box center [613, 366] width 377 height 565
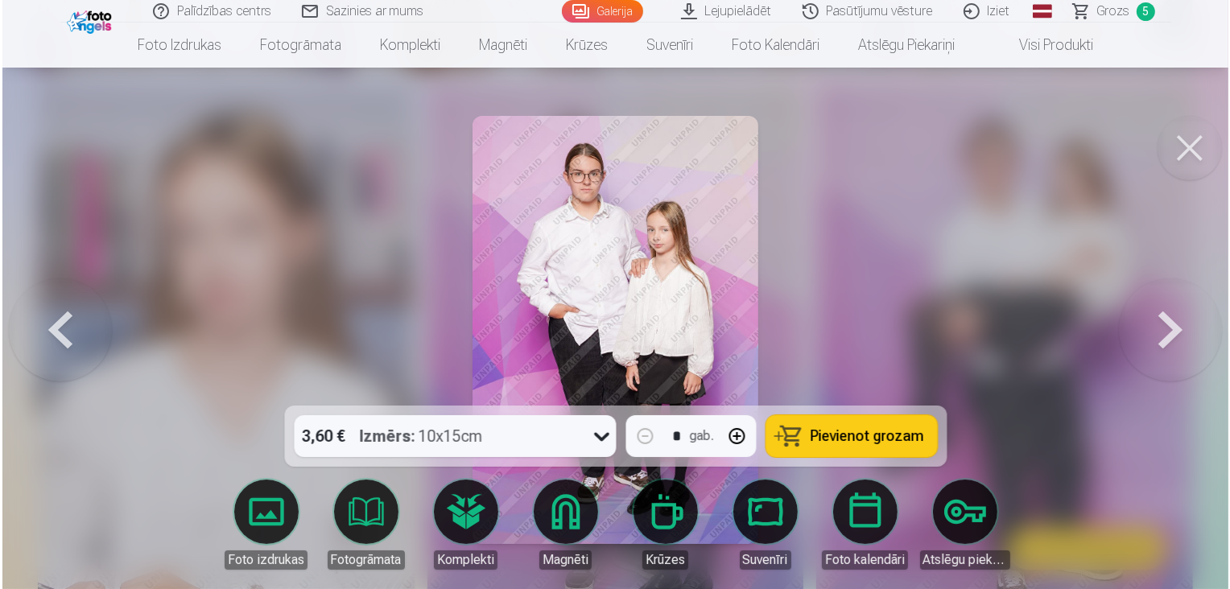
scroll to position [1371, 0]
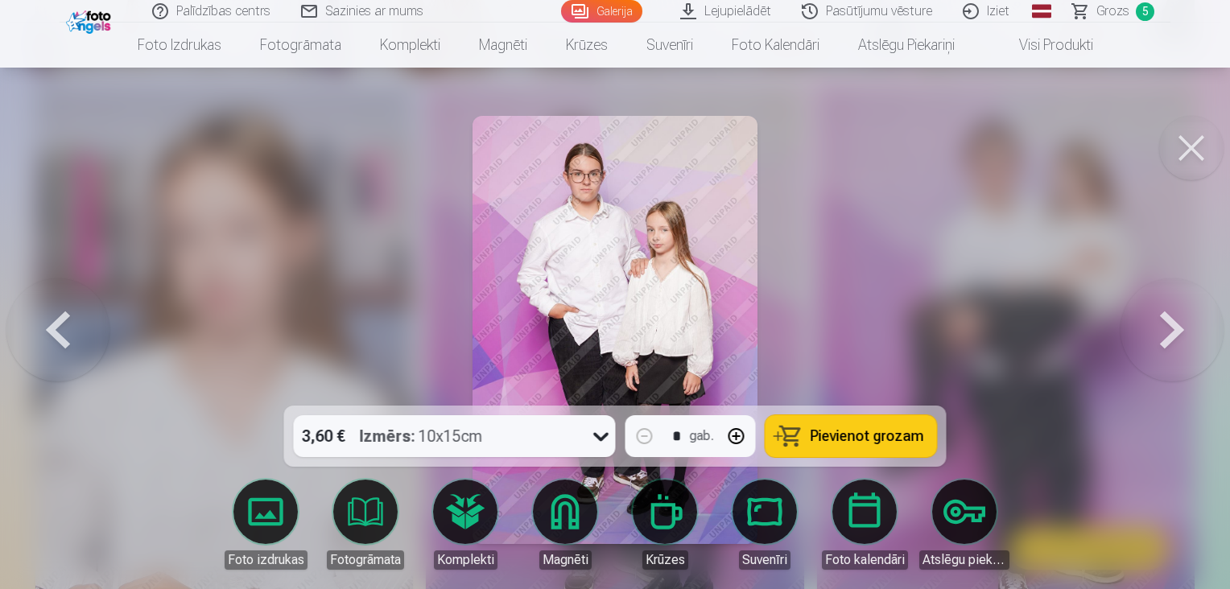
click at [833, 429] on span "Pievienot grozam" at bounding box center [866, 436] width 113 height 14
click at [1184, 156] on button at bounding box center [1191, 148] width 64 height 64
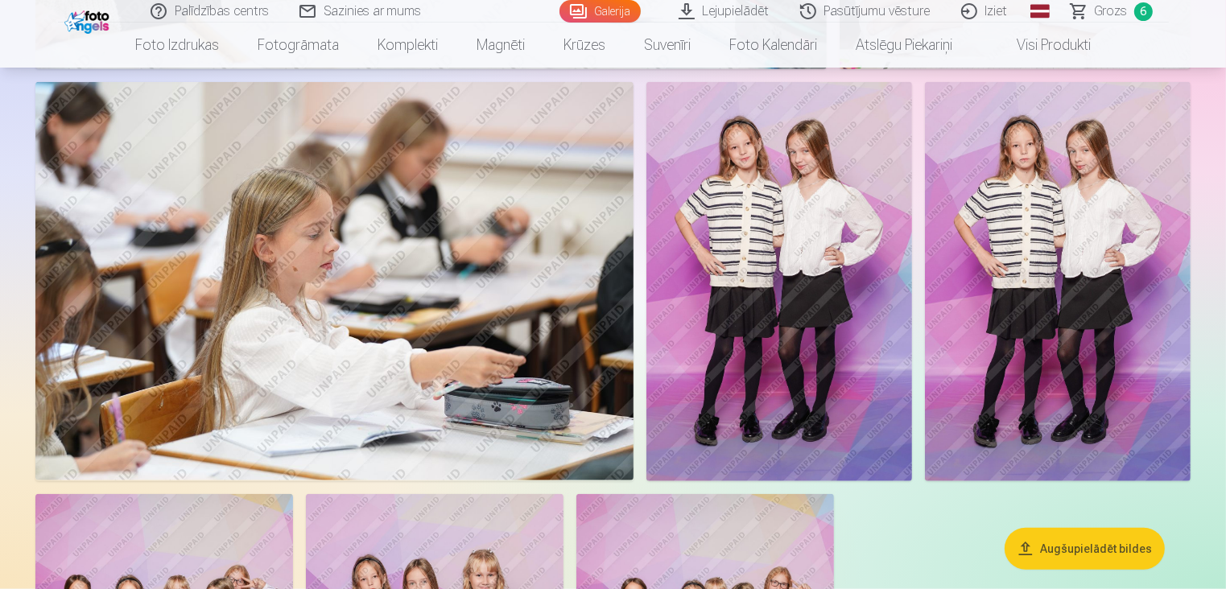
scroll to position [7726, 0]
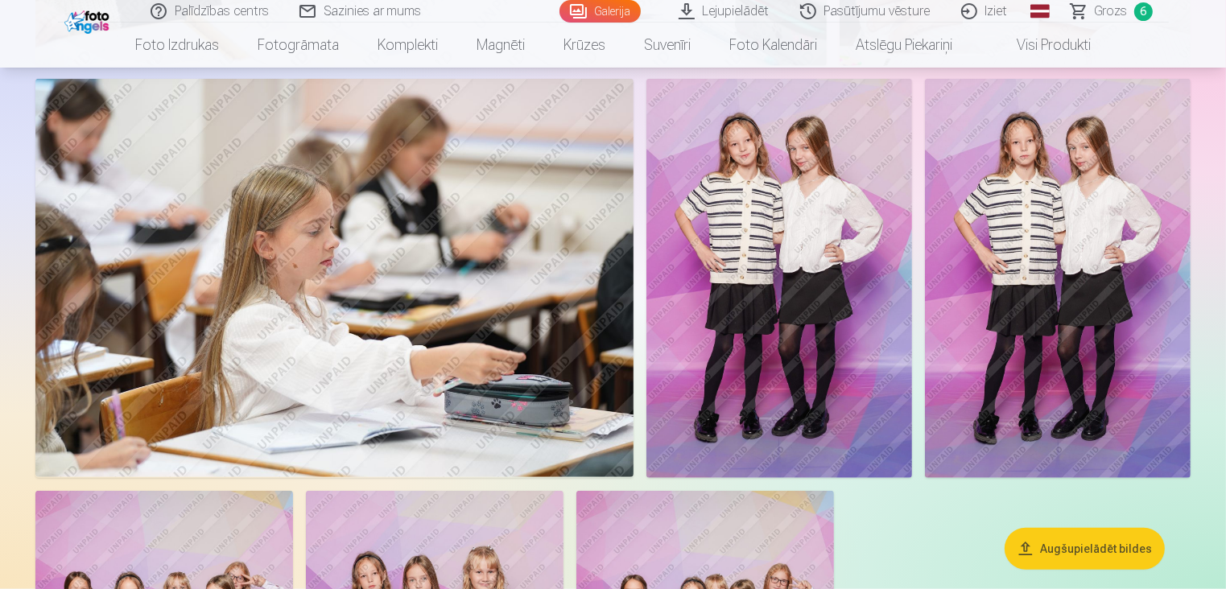
click at [1026, 369] on img at bounding box center [1058, 278] width 266 height 398
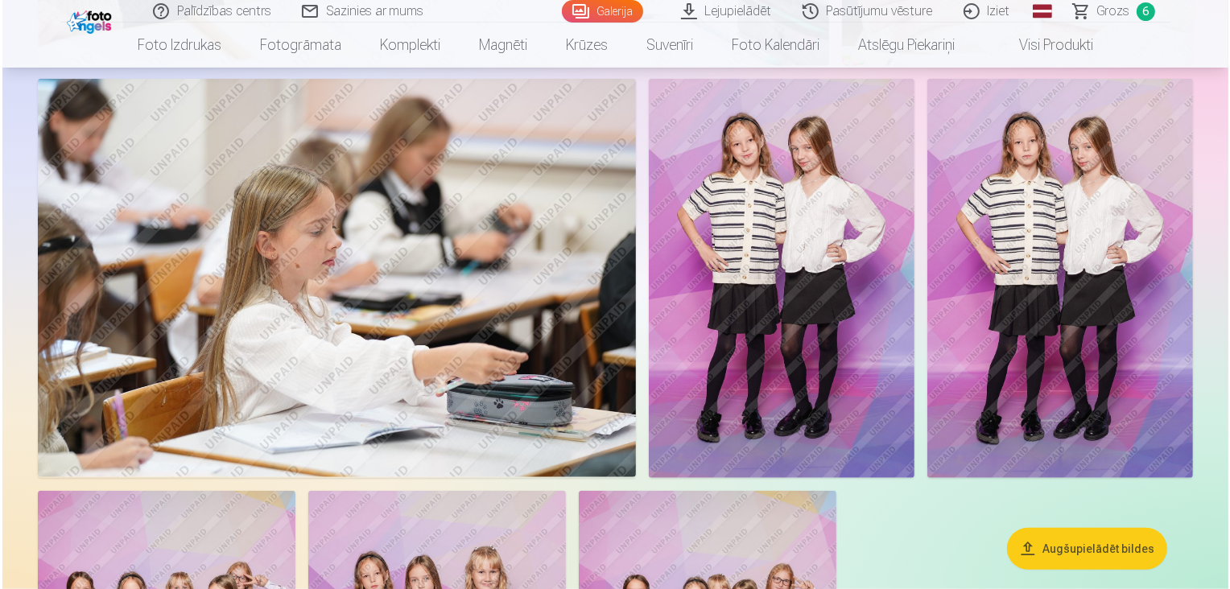
scroll to position [7748, 0]
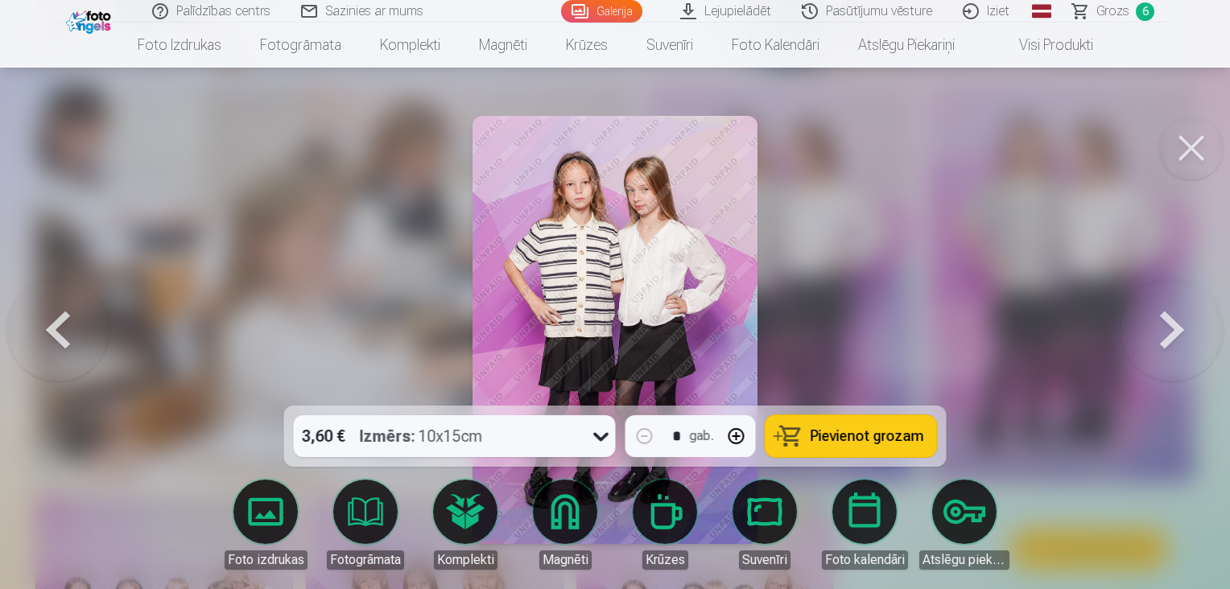
click at [846, 440] on span "Pievienot grozam" at bounding box center [866, 436] width 113 height 14
click at [1201, 156] on button at bounding box center [1191, 148] width 64 height 64
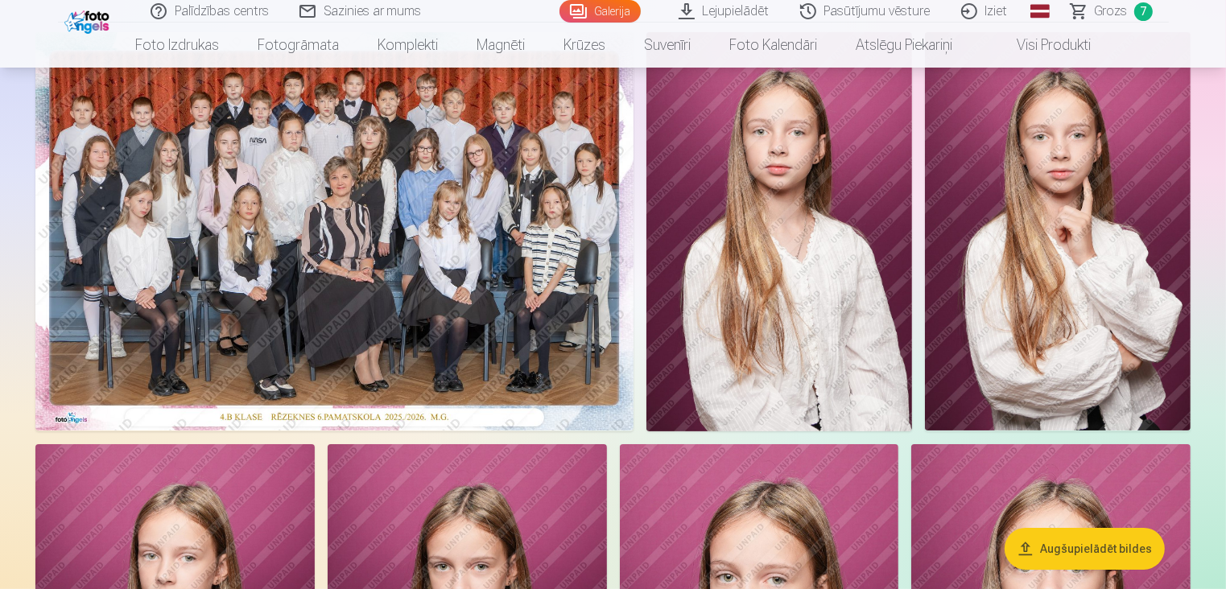
scroll to position [80, 0]
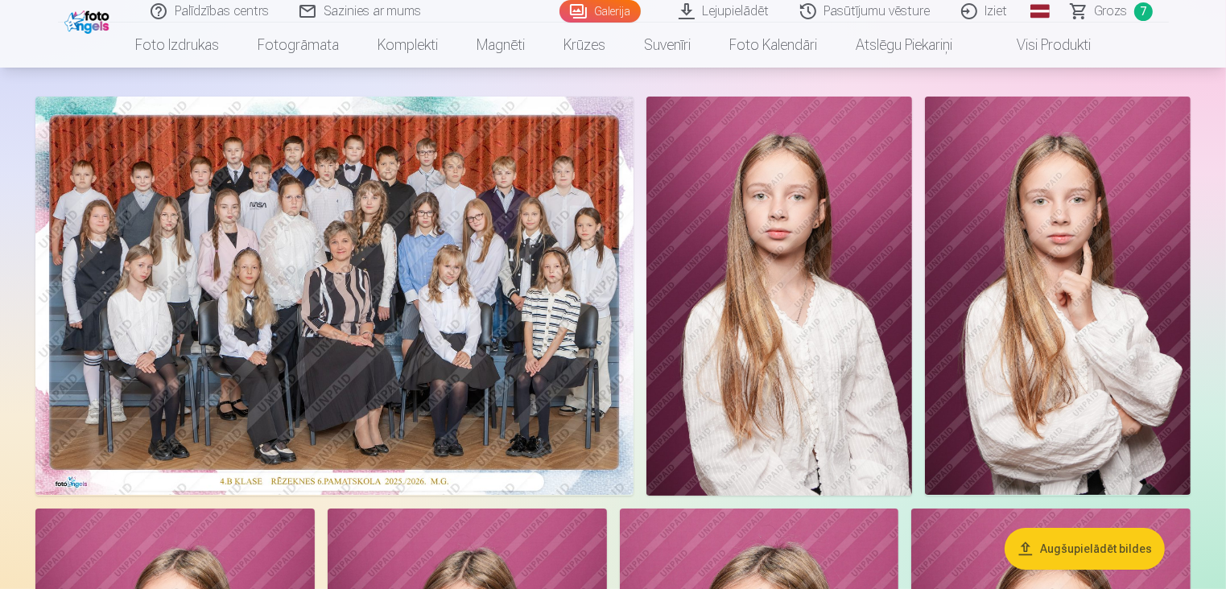
click at [753, 370] on img at bounding box center [779, 296] width 266 height 399
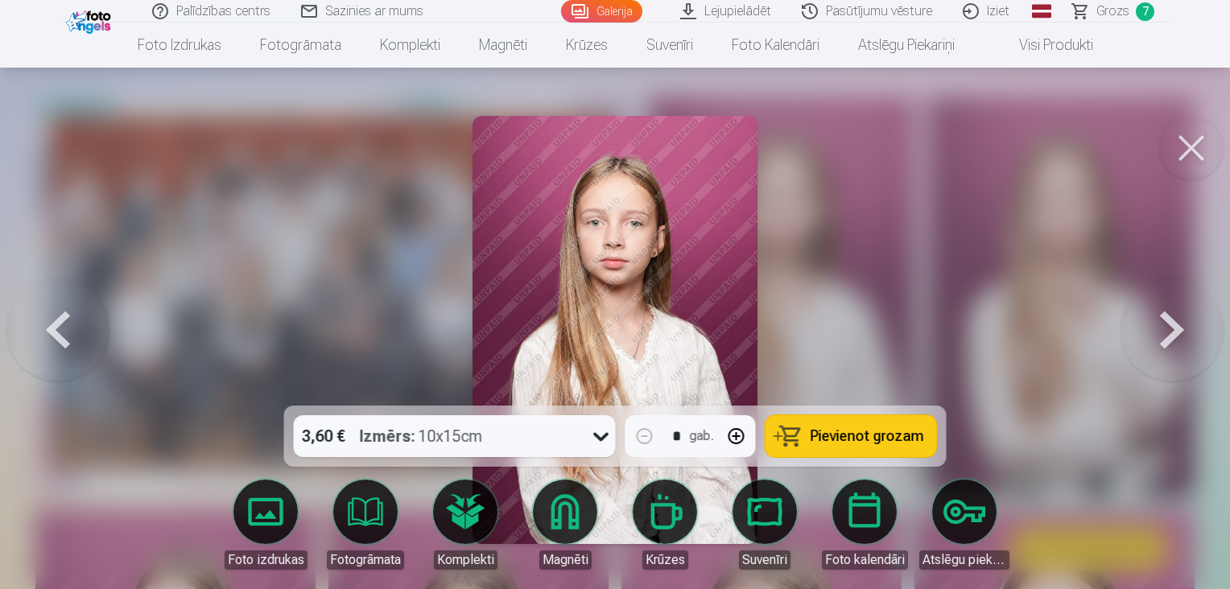
click at [1183, 136] on button at bounding box center [1191, 148] width 64 height 64
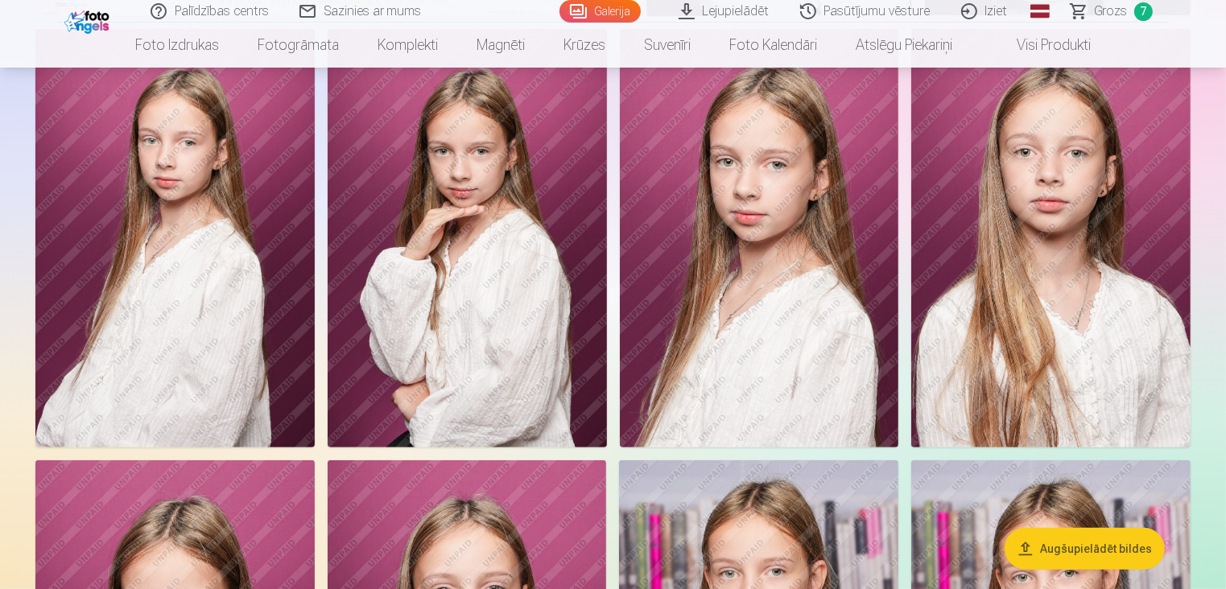
scroll to position [563, 0]
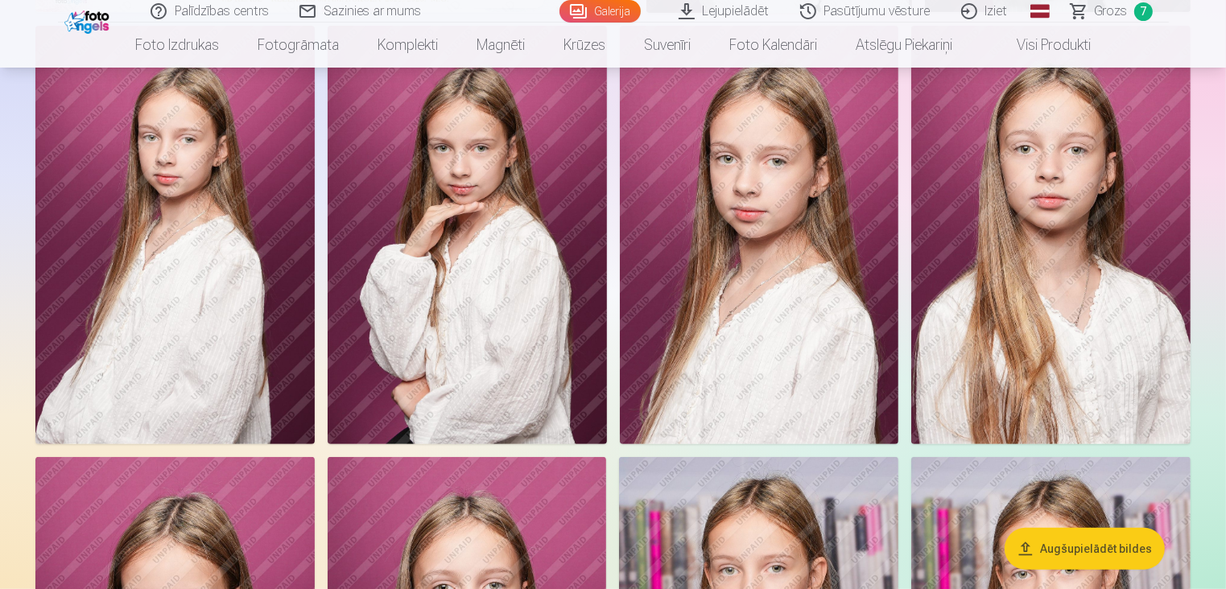
click at [179, 266] on img at bounding box center [174, 235] width 279 height 418
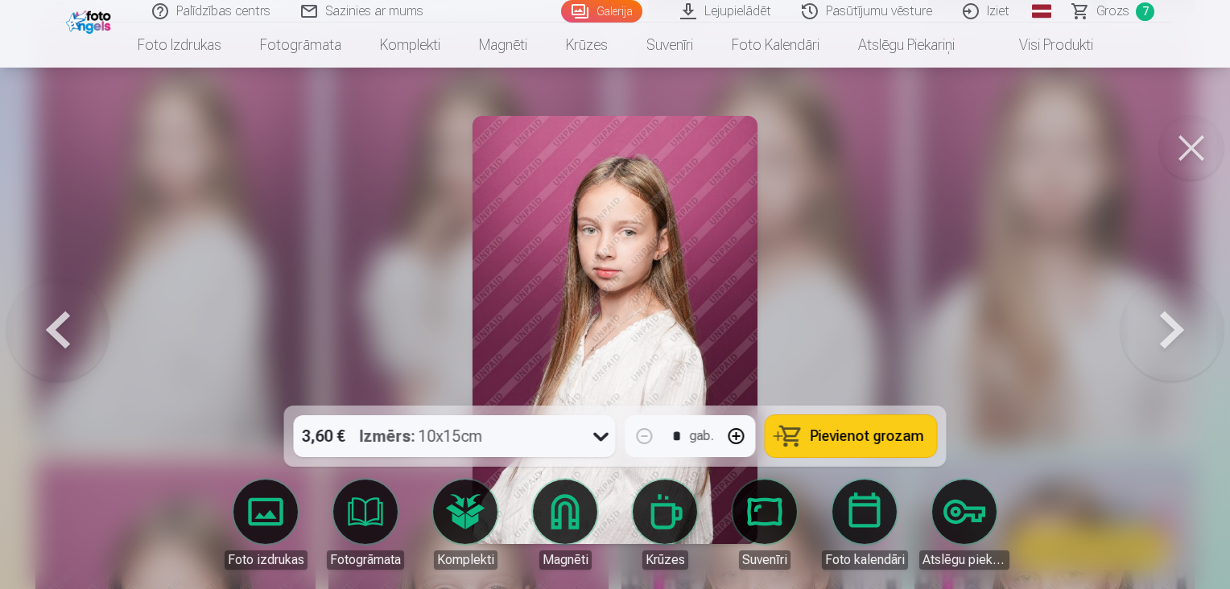
click at [841, 435] on span "Pievienot grozam" at bounding box center [866, 436] width 113 height 14
click at [1177, 142] on button at bounding box center [1191, 148] width 64 height 64
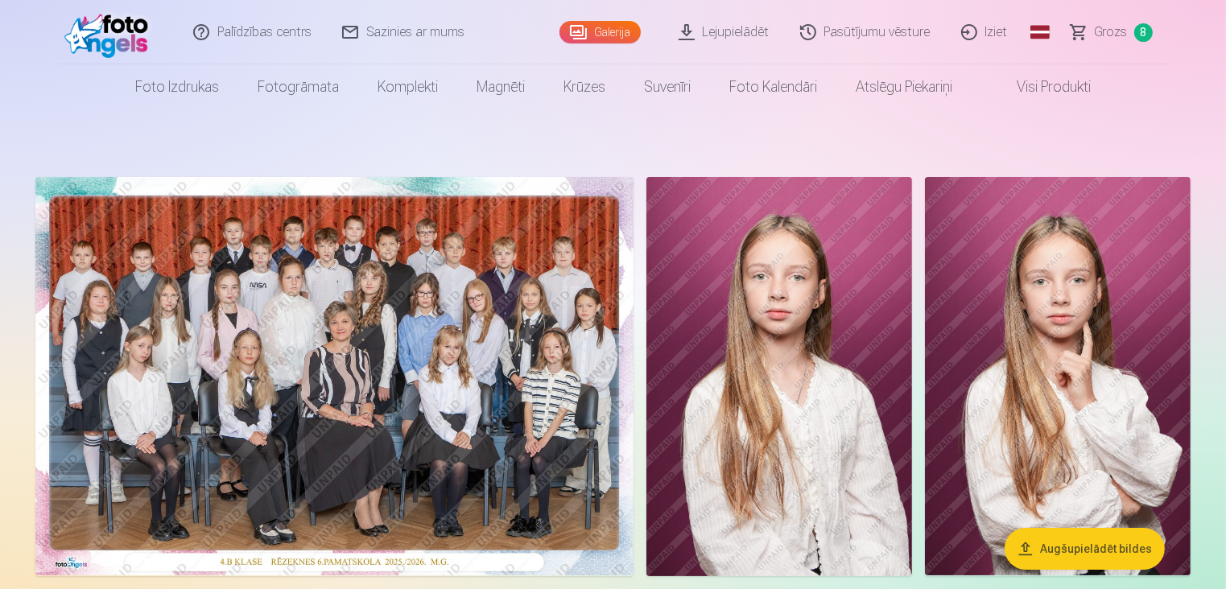
click at [465, 340] on img at bounding box center [334, 376] width 598 height 398
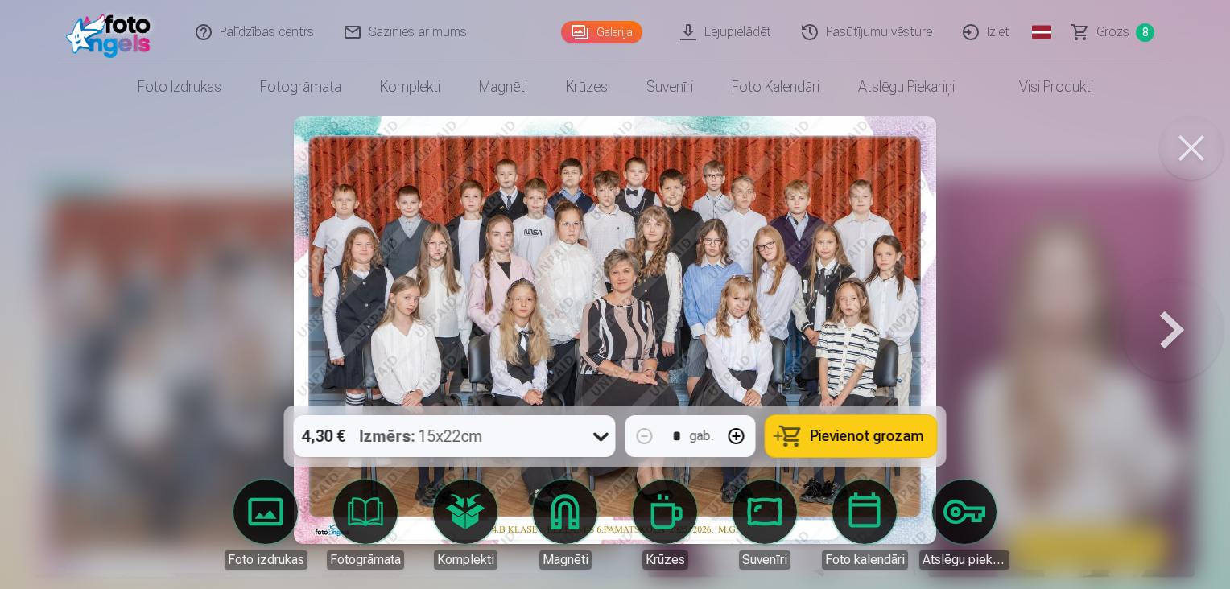
click at [871, 447] on button "Pievienot grozam" at bounding box center [850, 436] width 171 height 42
click at [1111, 43] on link "Grozs 9" at bounding box center [1113, 32] width 113 height 64
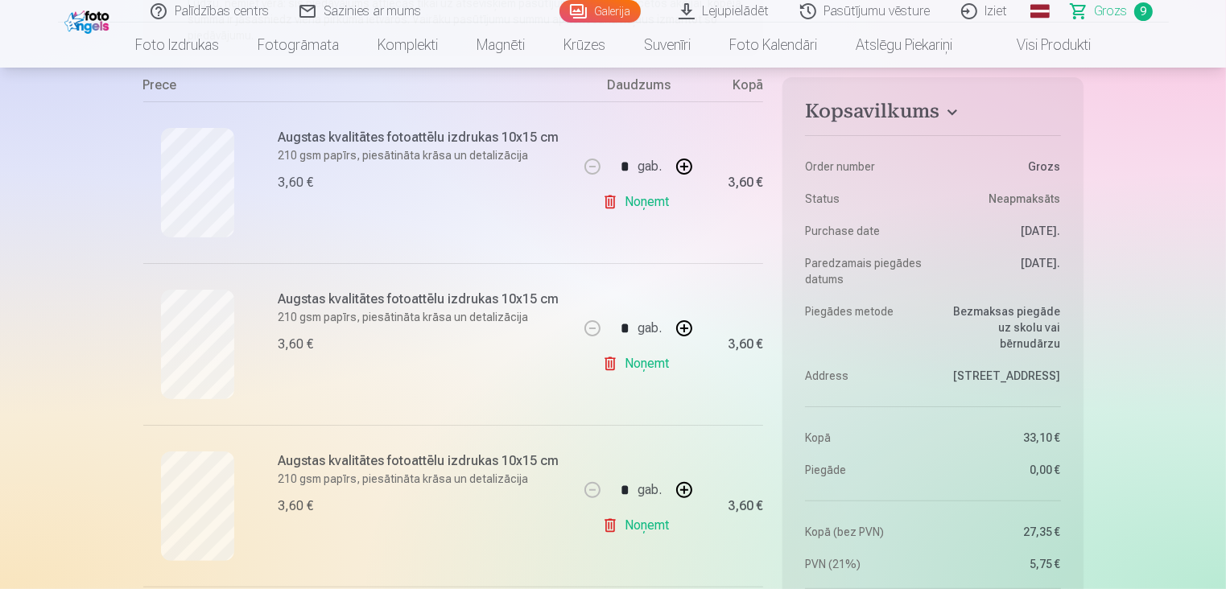
scroll to position [322, 0]
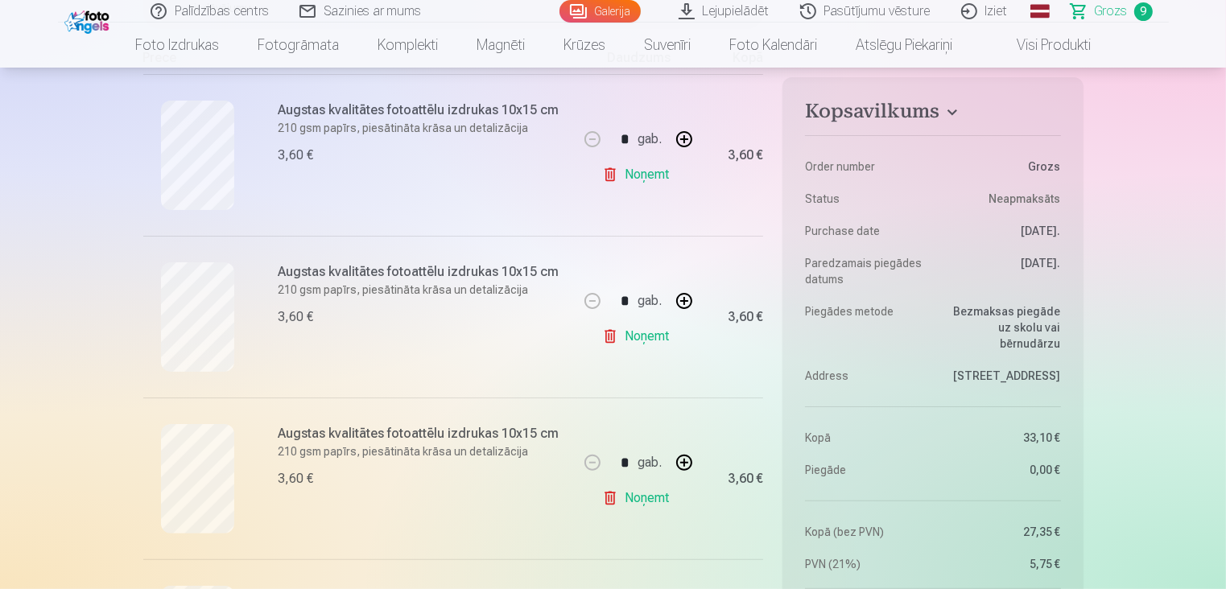
click at [625, 332] on link "Noņemt" at bounding box center [638, 336] width 73 height 32
click at [608, 338] on link "Noņemt" at bounding box center [638, 336] width 73 height 32
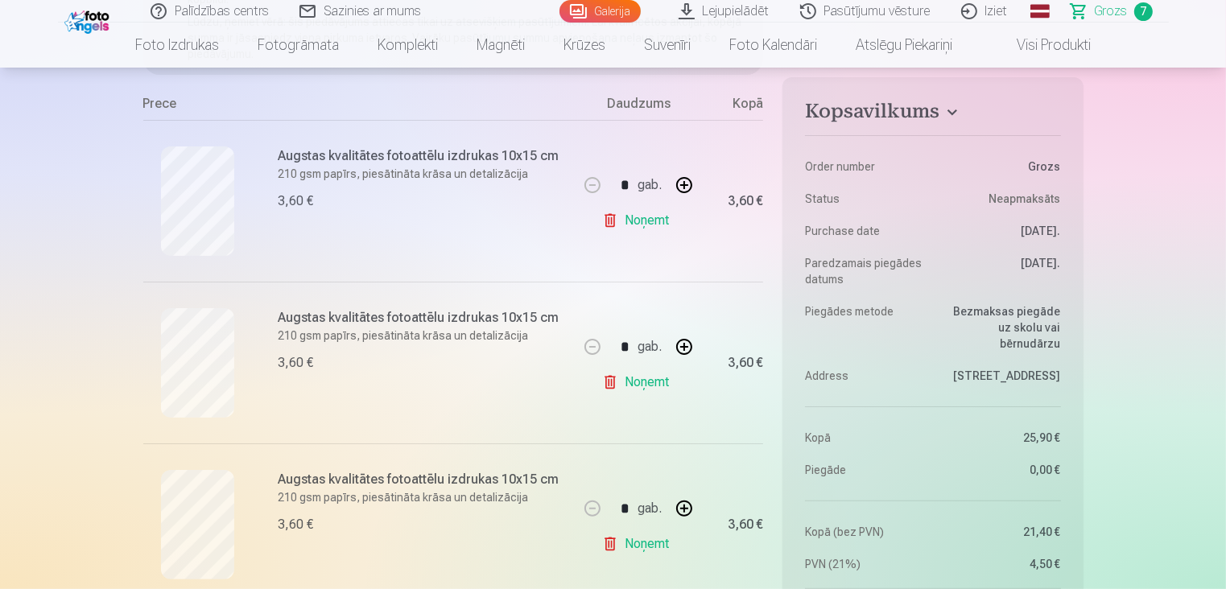
scroll to position [241, 0]
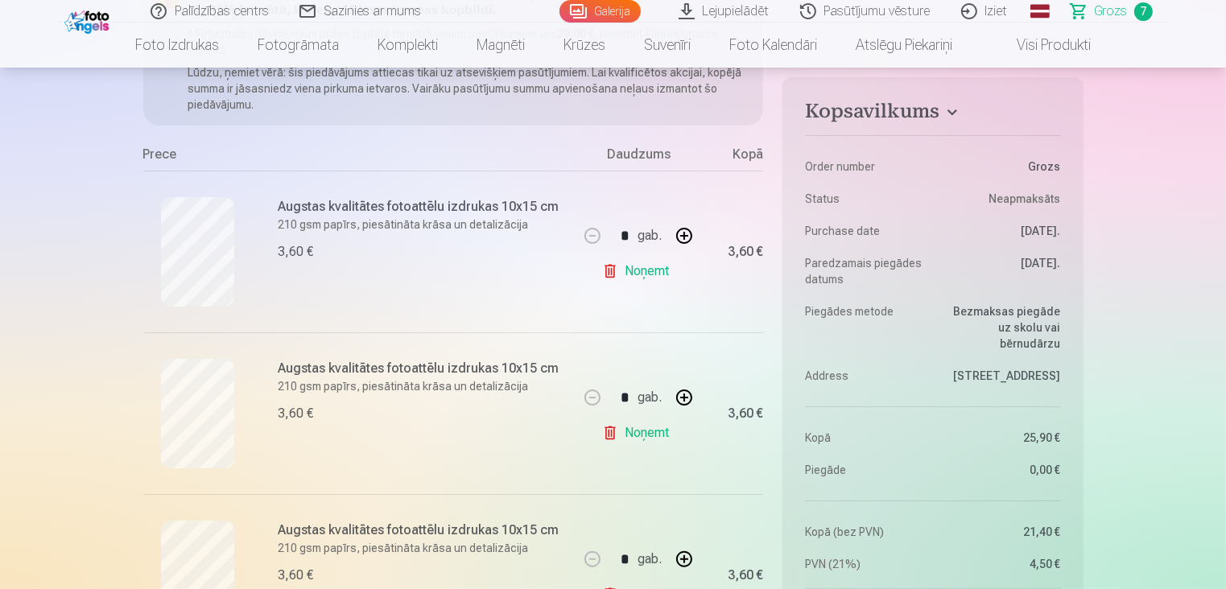
click at [653, 278] on link "Noņemt" at bounding box center [638, 271] width 73 height 32
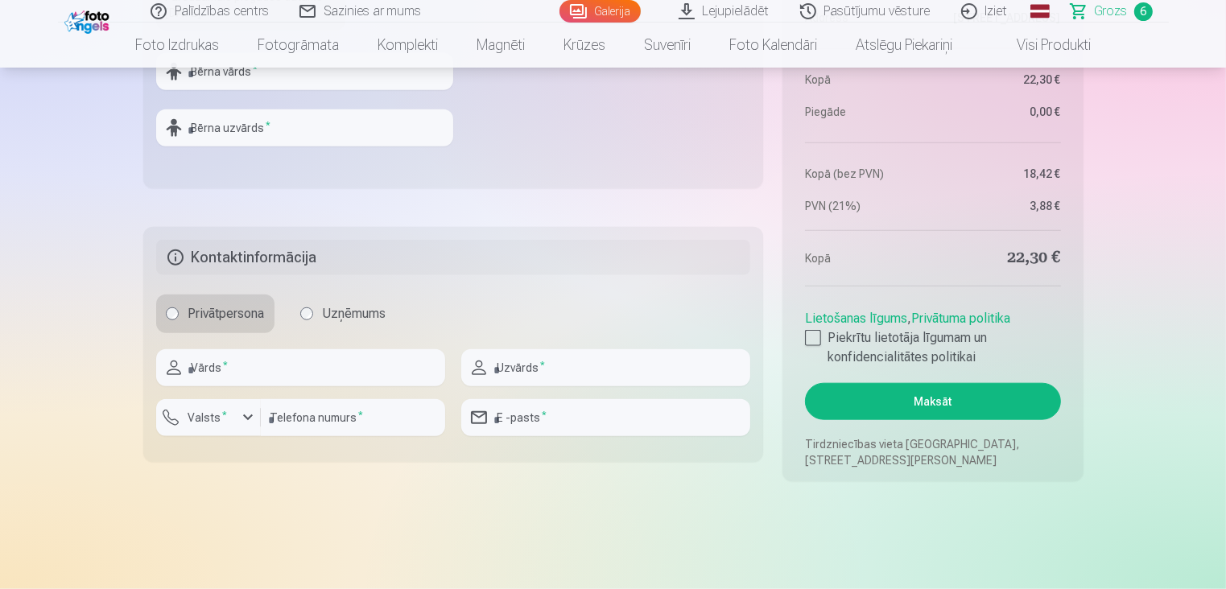
scroll to position [1609, 0]
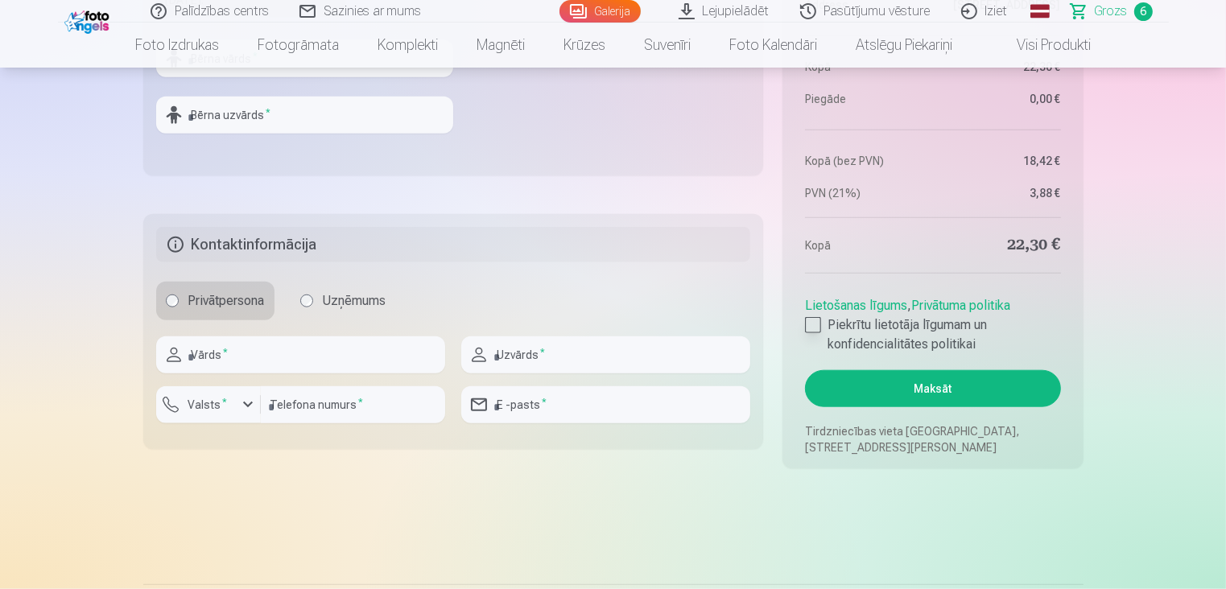
click at [818, 321] on div at bounding box center [813, 325] width 16 height 16
click at [910, 386] on button "Maksāt" at bounding box center [932, 388] width 255 height 37
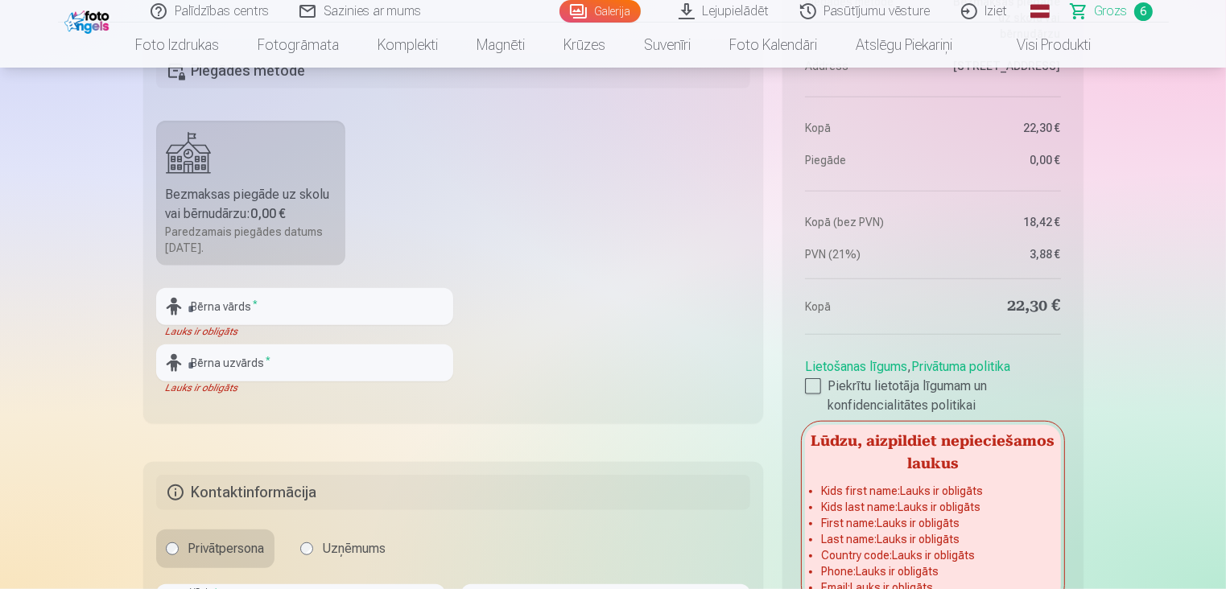
scroll to position [1368, 0]
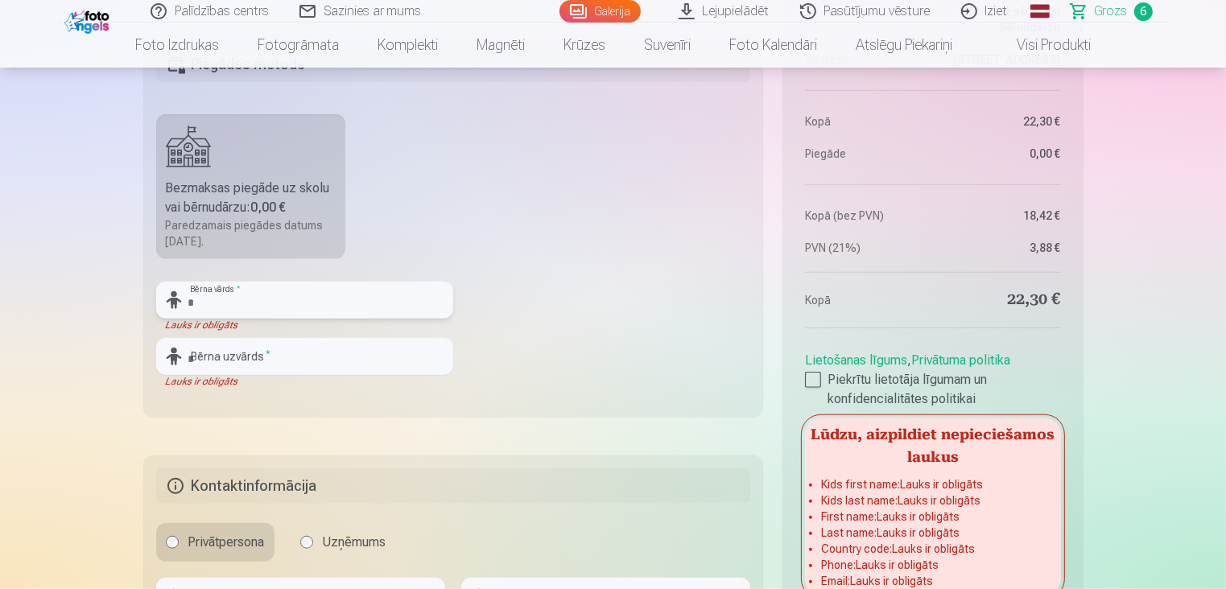
click at [264, 299] on input "text" at bounding box center [304, 300] width 297 height 37
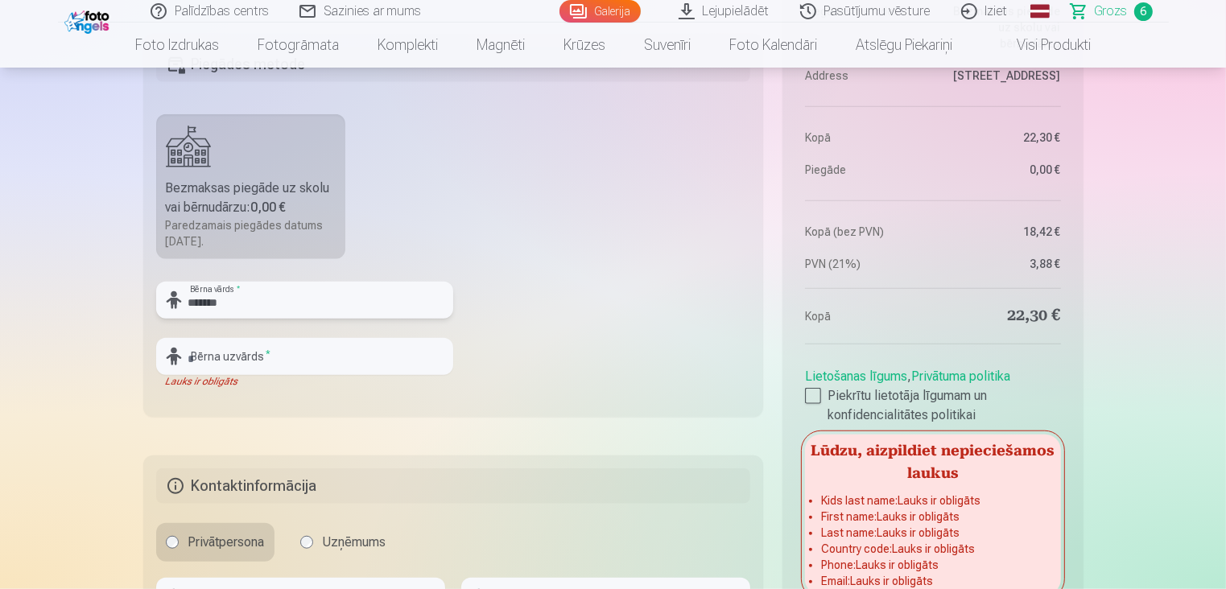
type input "*******"
click at [254, 361] on input "text" at bounding box center [304, 356] width 297 height 37
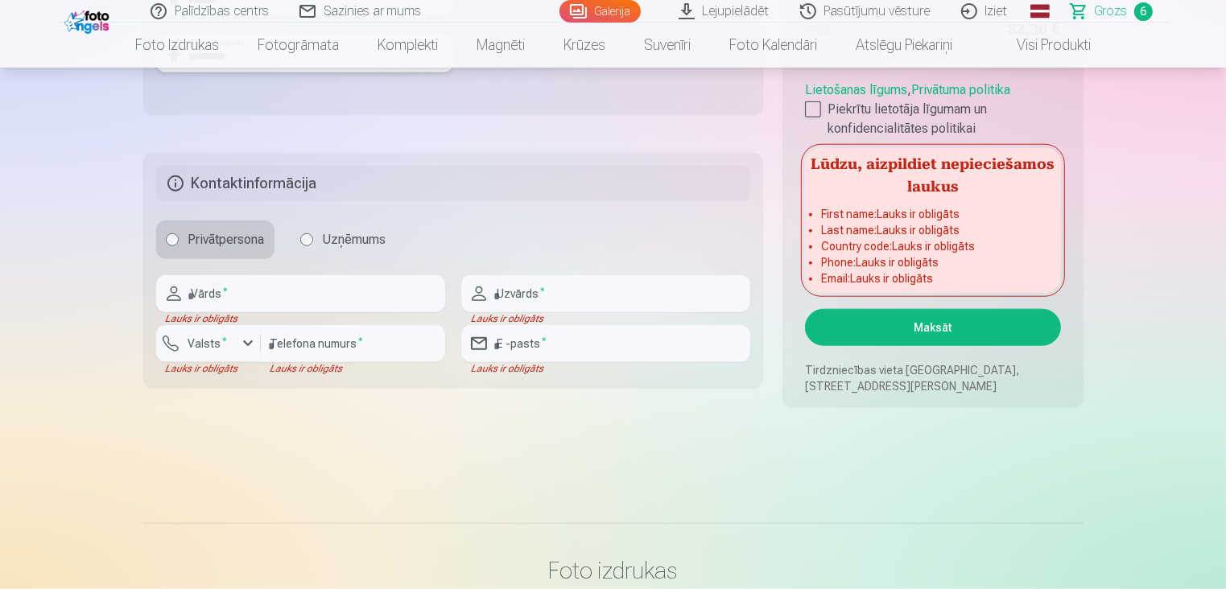
scroll to position [1770, 0]
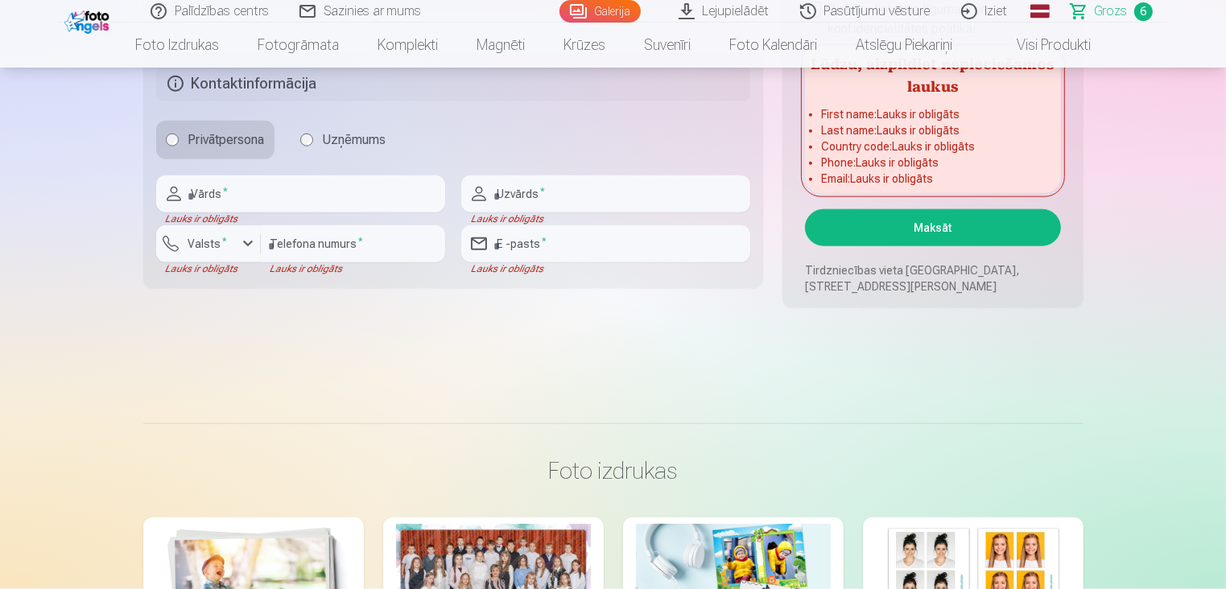
type input "*********"
click at [929, 237] on button "Maksāt" at bounding box center [932, 227] width 255 height 37
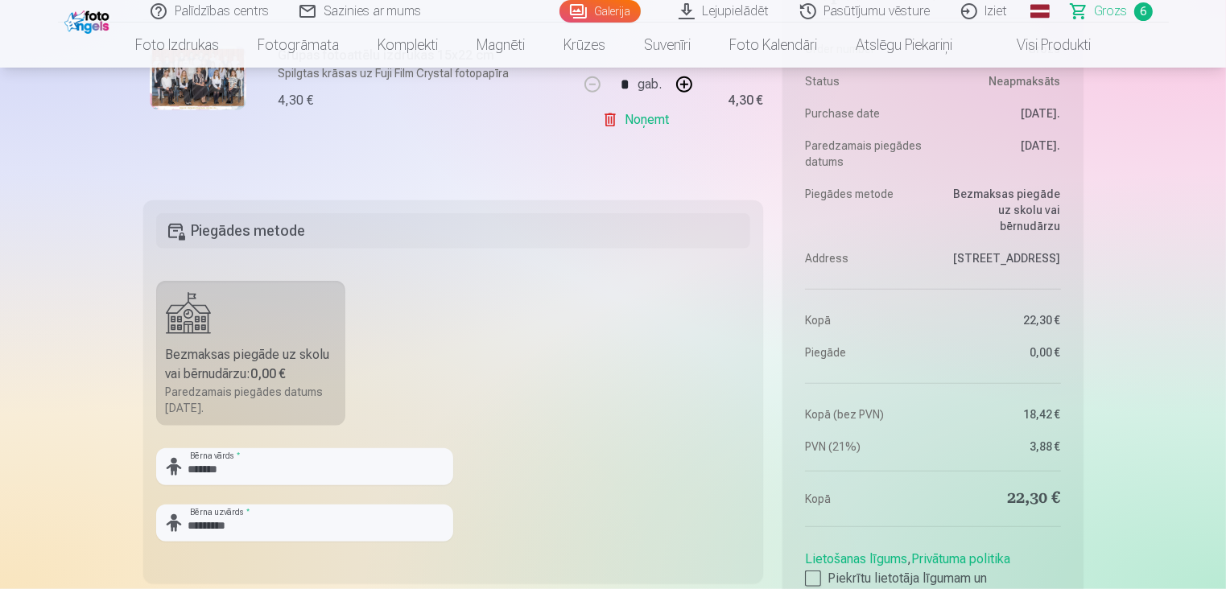
scroll to position [1207, 0]
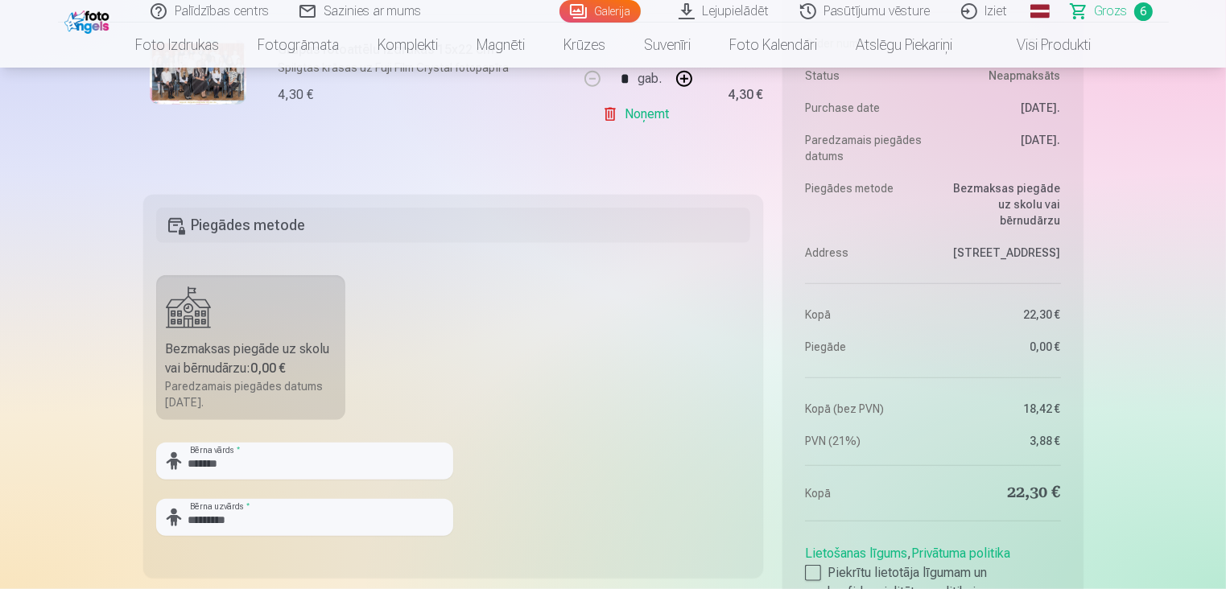
click at [197, 321] on label "Bezmaksas piegāde uz skolu vai bērnudārzu : 0,00 € Paredzamais piegādes datums …" at bounding box center [251, 347] width 190 height 145
click at [260, 364] on b "0,00 €" at bounding box center [268, 368] width 35 height 15
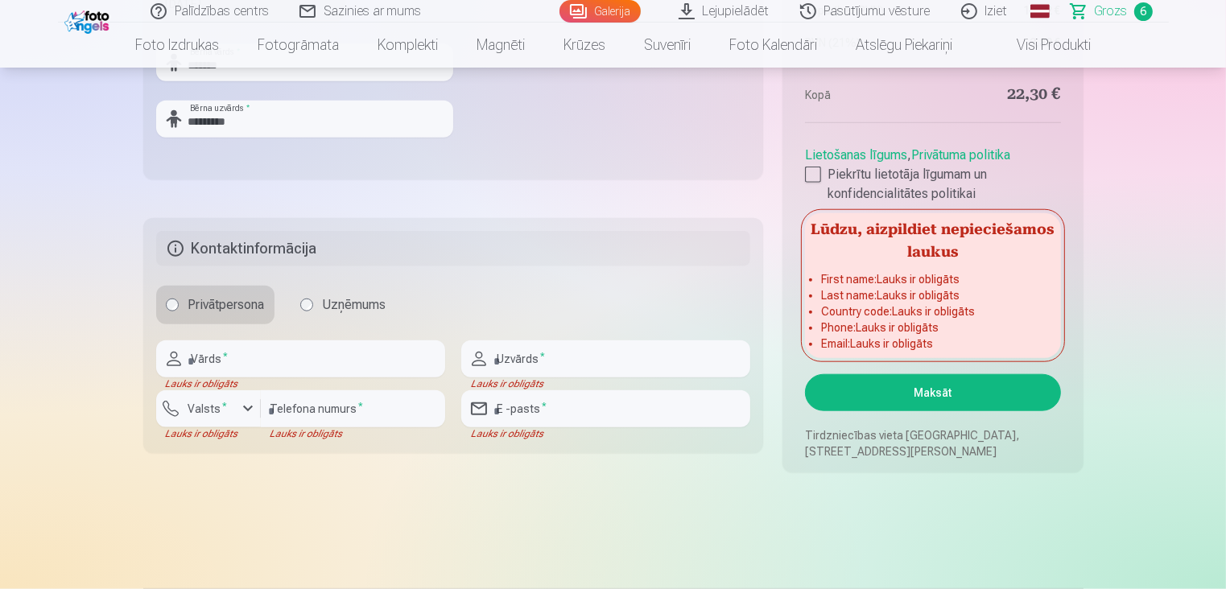
scroll to position [1609, 0]
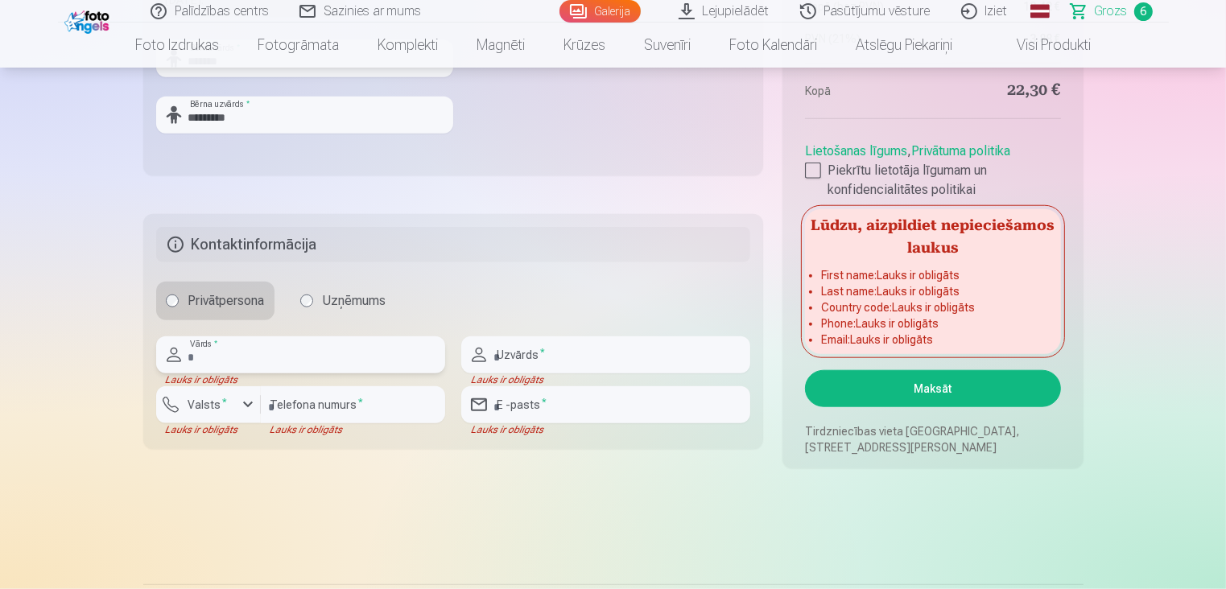
click at [203, 350] on input "text" at bounding box center [300, 354] width 289 height 37
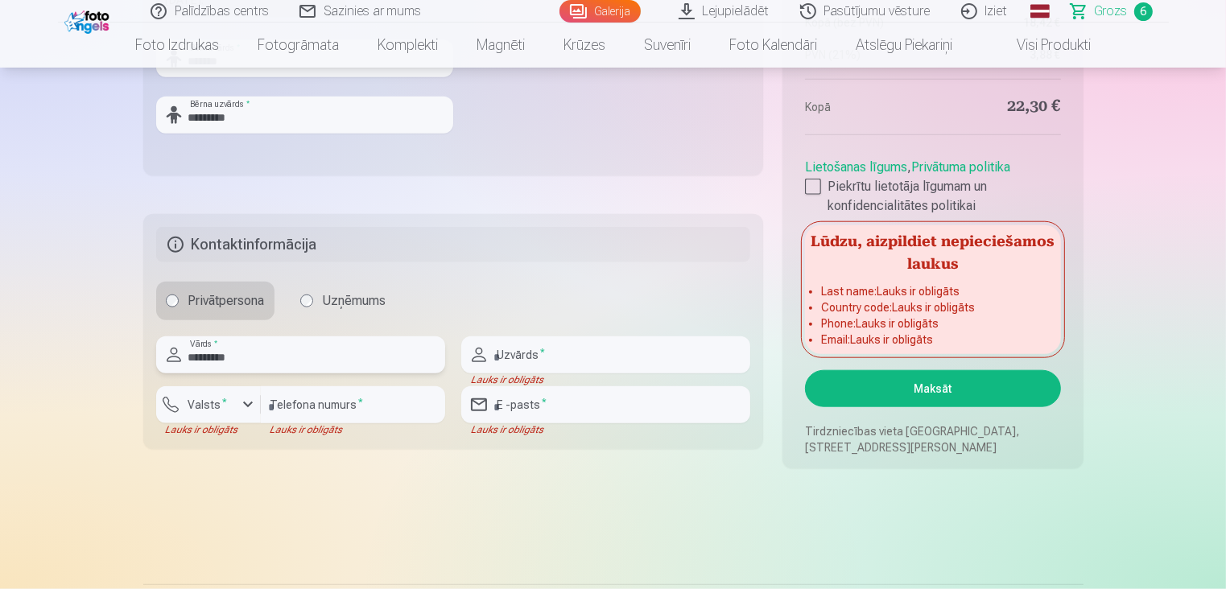
type input "*********"
click at [521, 353] on input "text" at bounding box center [605, 354] width 289 height 37
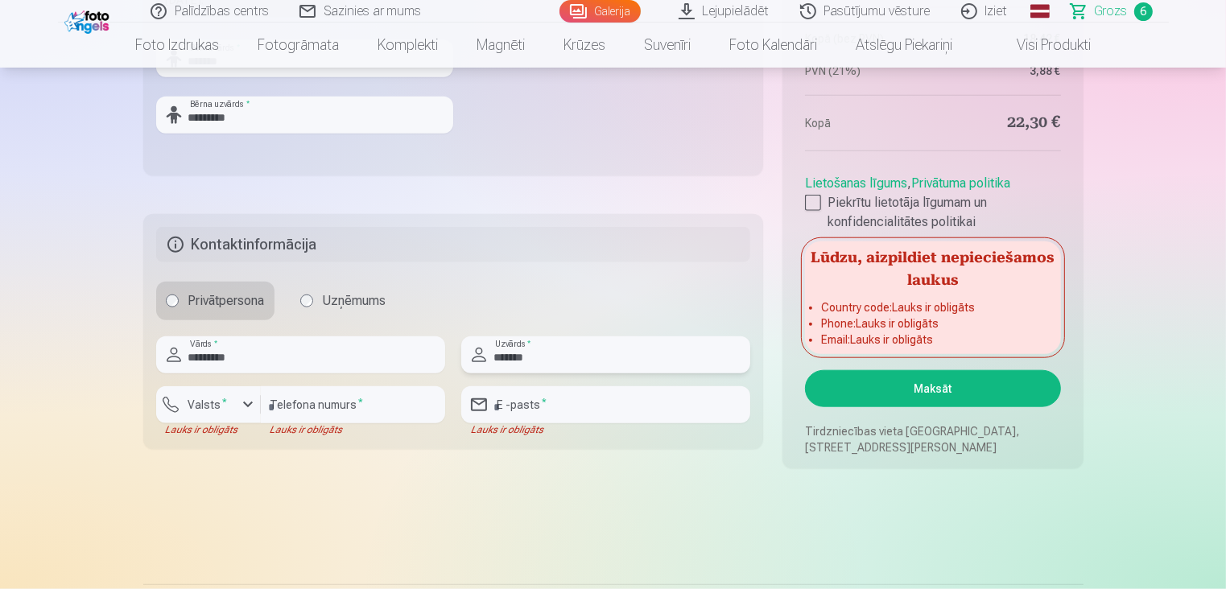
type input "*******"
click at [219, 398] on label "Valsts *" at bounding box center [208, 405] width 52 height 16
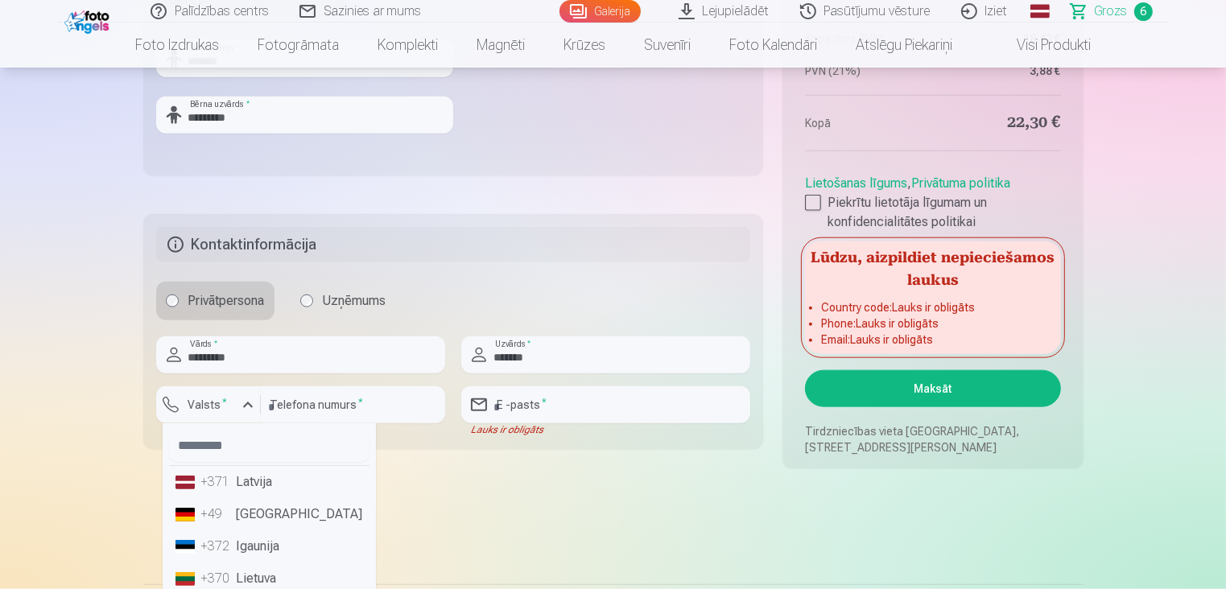
click at [263, 483] on li "+371 Latvija" at bounding box center [269, 482] width 200 height 32
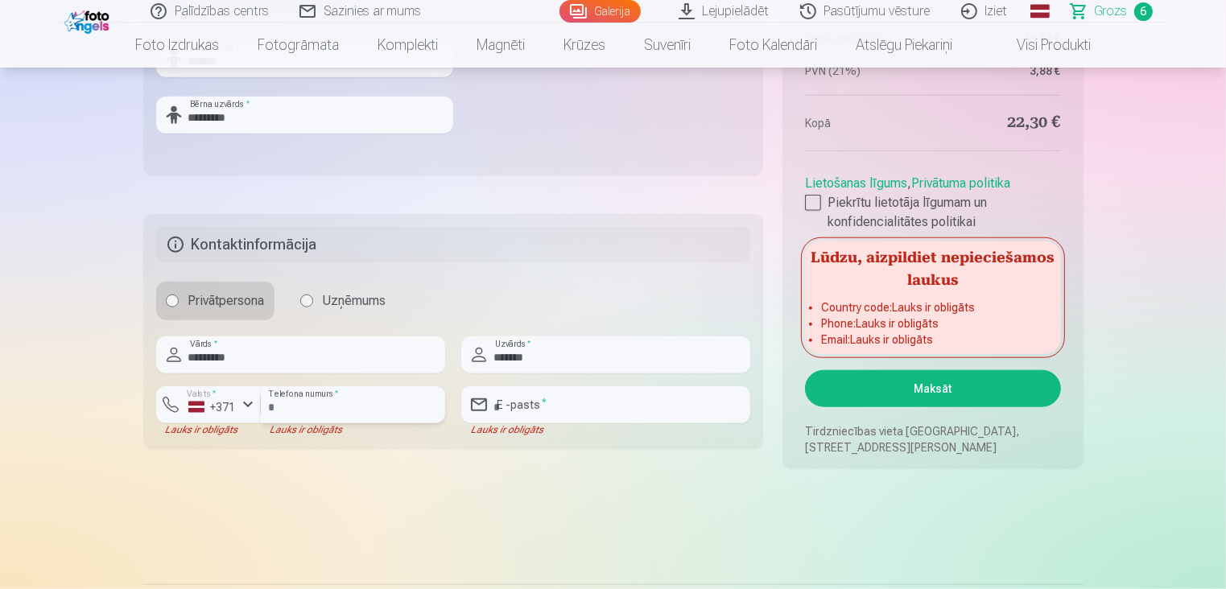
click at [300, 402] on input "number" at bounding box center [353, 404] width 184 height 37
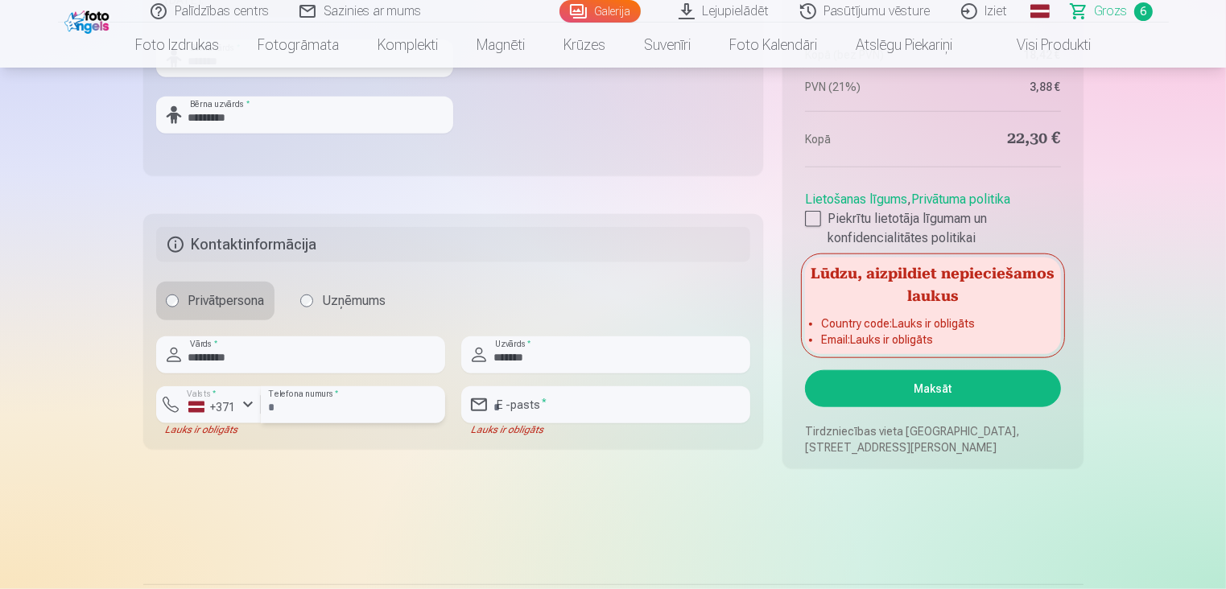
type input "********"
click at [554, 411] on input "email" at bounding box center [605, 404] width 289 height 37
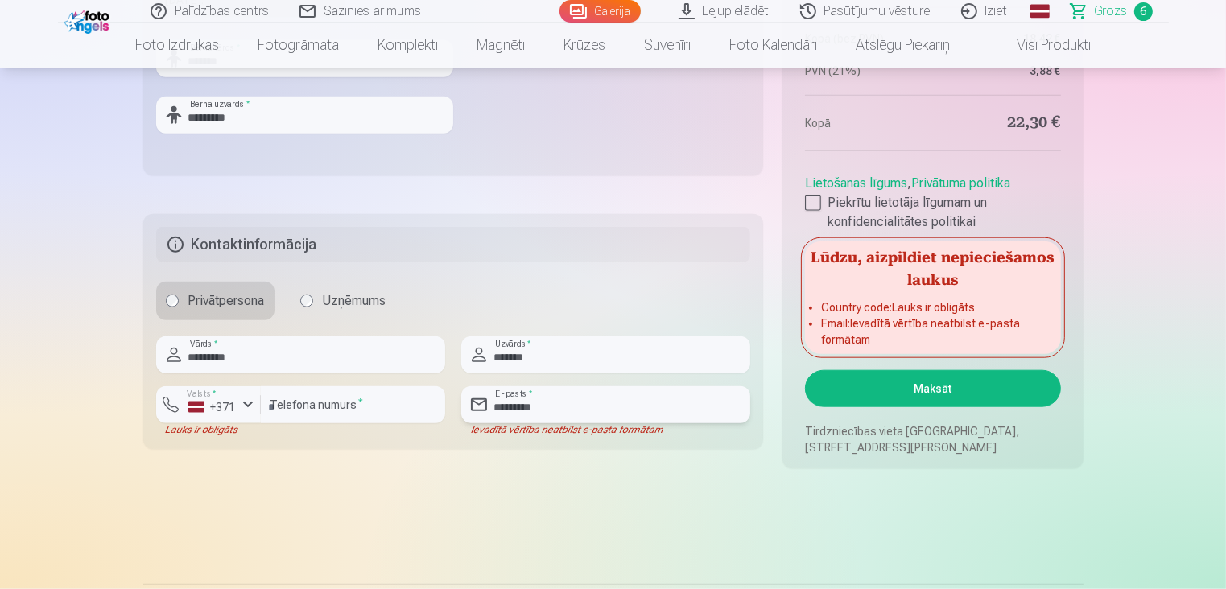
type input "*********"
